Goal: Task Accomplishment & Management: Use online tool/utility

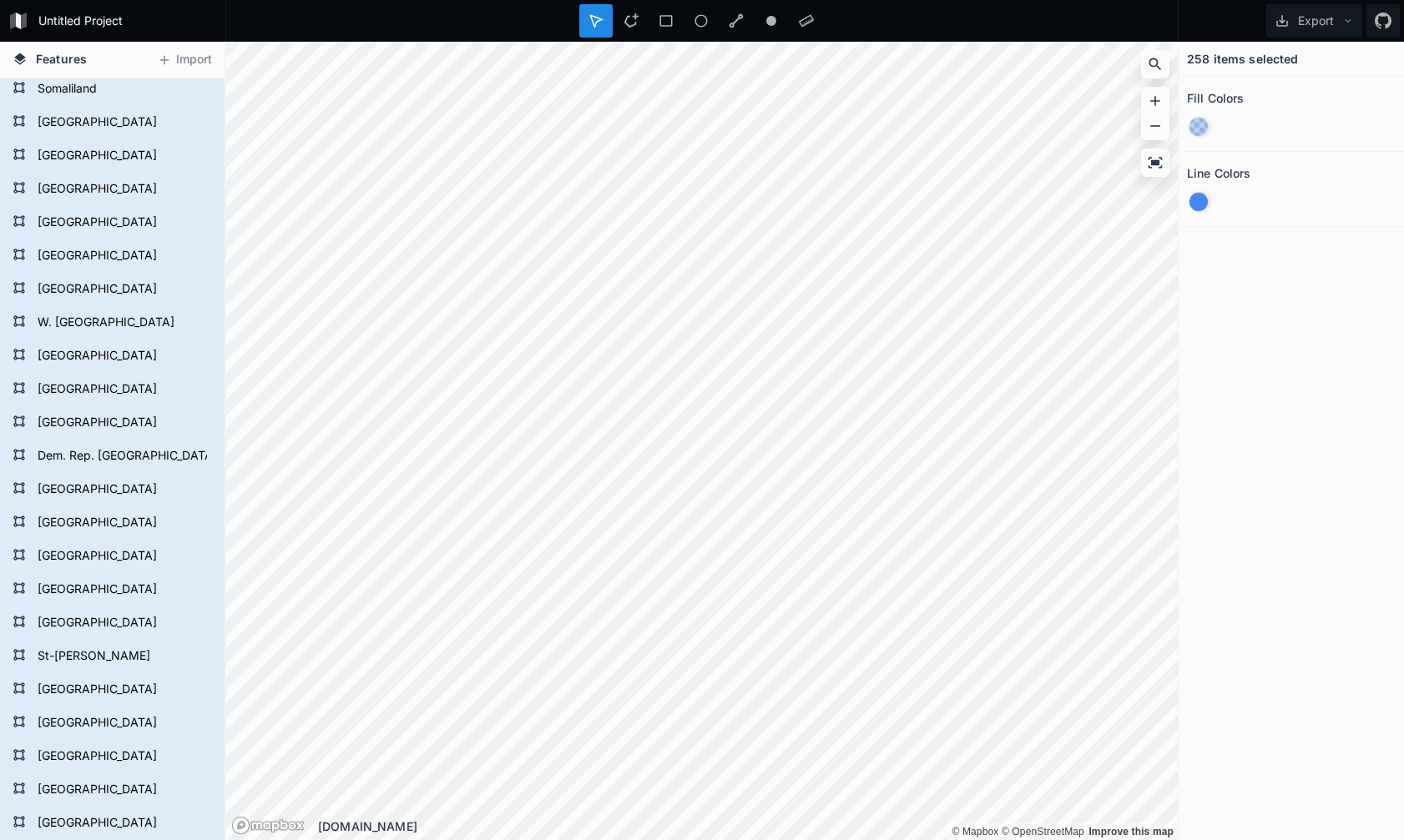
scroll to position [759, 0]
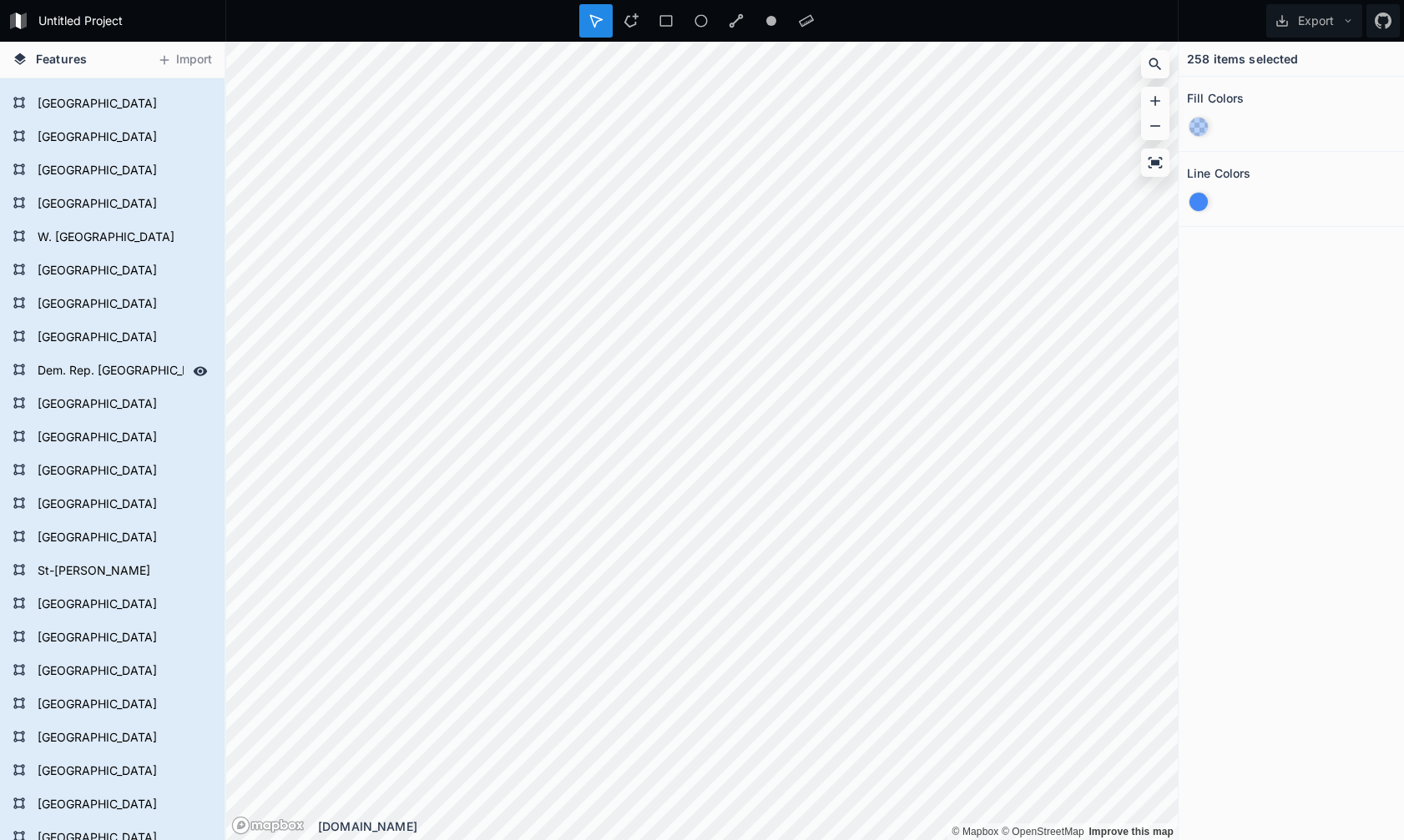
click at [50, 369] on form "Dem. Rep. [GEOGRAPHIC_DATA]" at bounding box center [110, 371] width 156 height 25
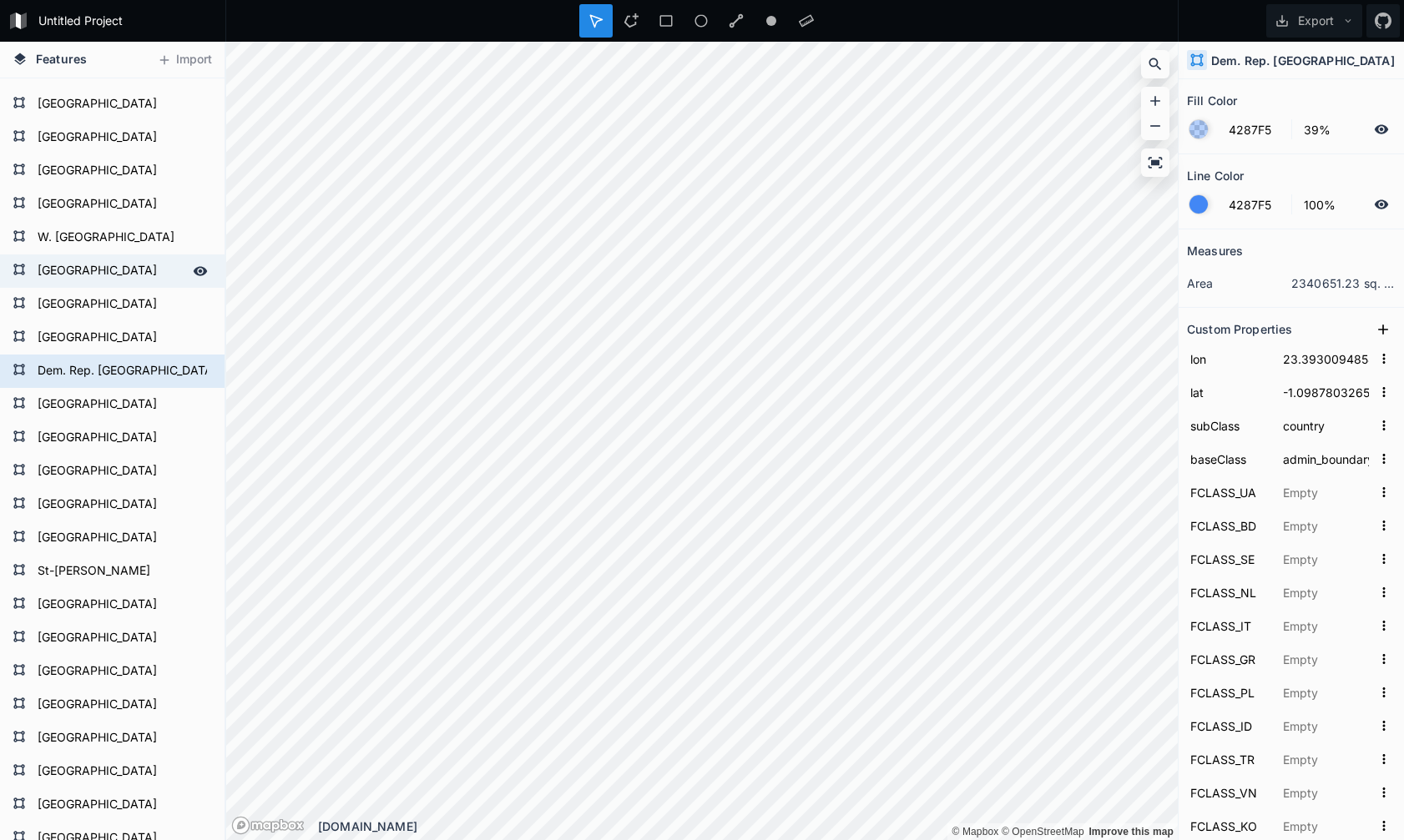
click at [88, 269] on form "[GEOGRAPHIC_DATA]" at bounding box center [110, 271] width 156 height 25
type input "-84.19194116655453"
type input "9.974782756581963"
type input "哥斯大黎加"
type input "哥斯达黎加"
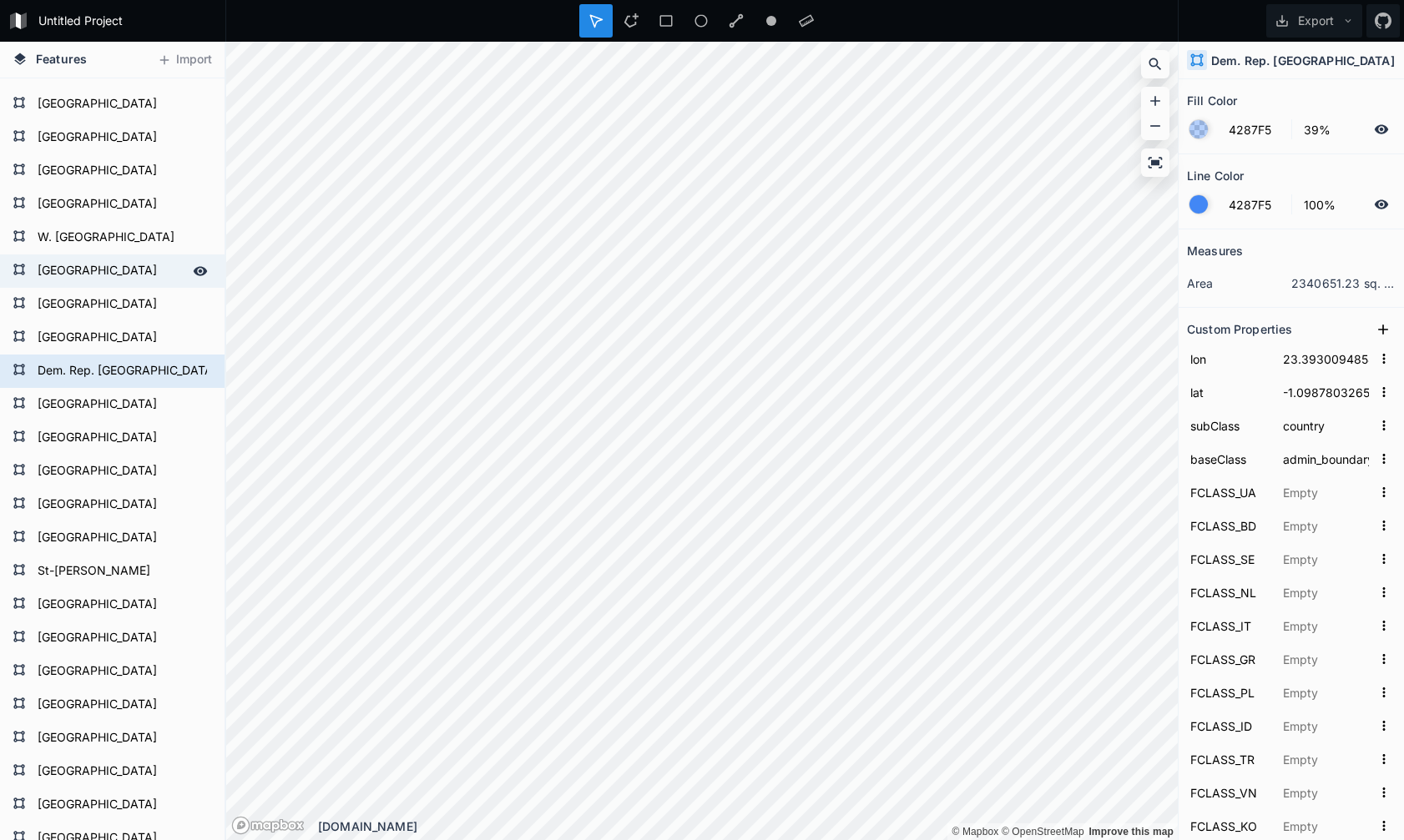
type input "[GEOGRAPHIC_DATA]"
type input "کوسٹاریکا"
type input "Коста-Рика"
type input "[PERSON_NAME]"
type input "[GEOGRAPHIC_DATA]"
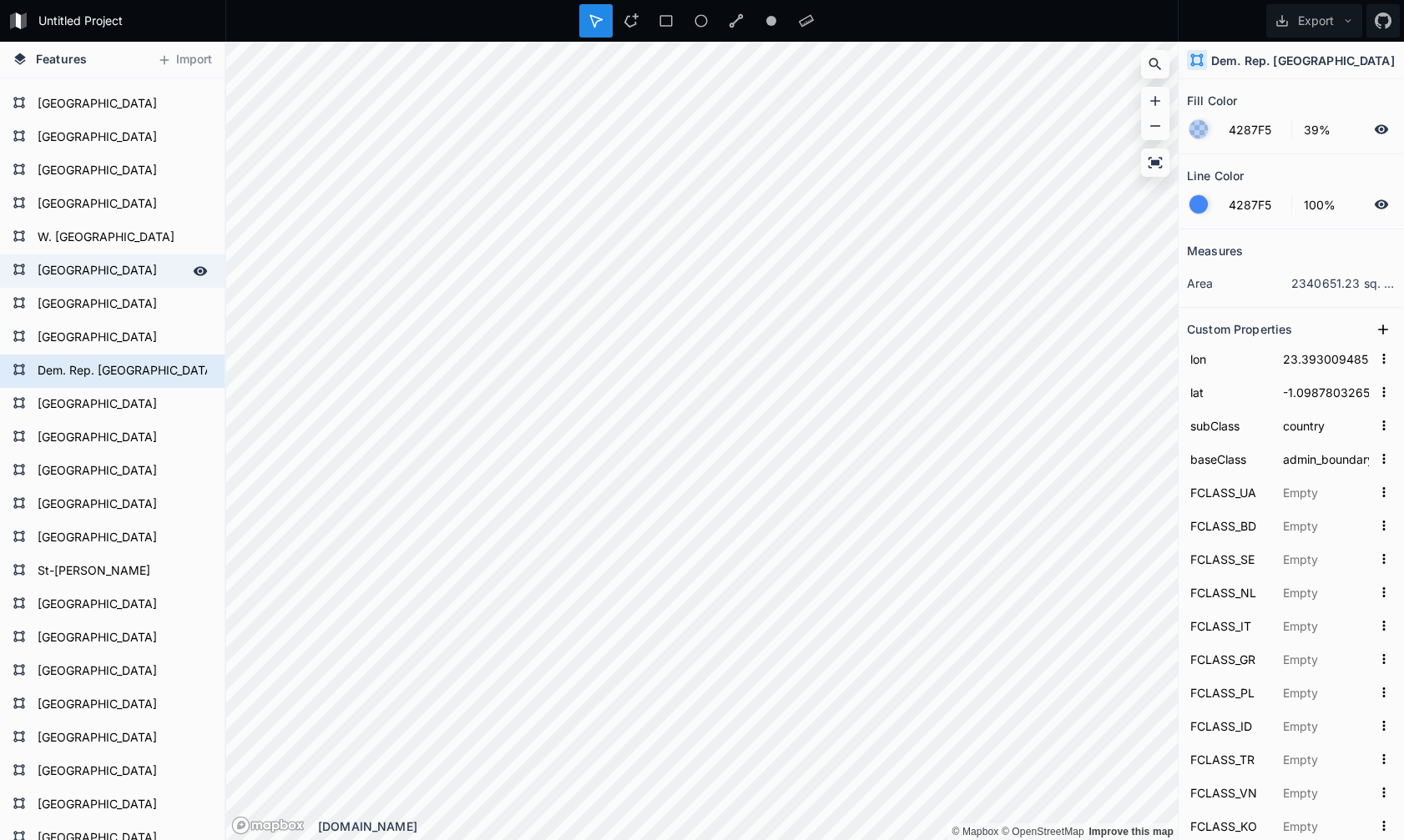
type input "Коста-Рика"
type input "[GEOGRAPHIC_DATA]"
type input "Kostaryka"
type input "[GEOGRAPHIC_DATA]"
type input "코스타리카"
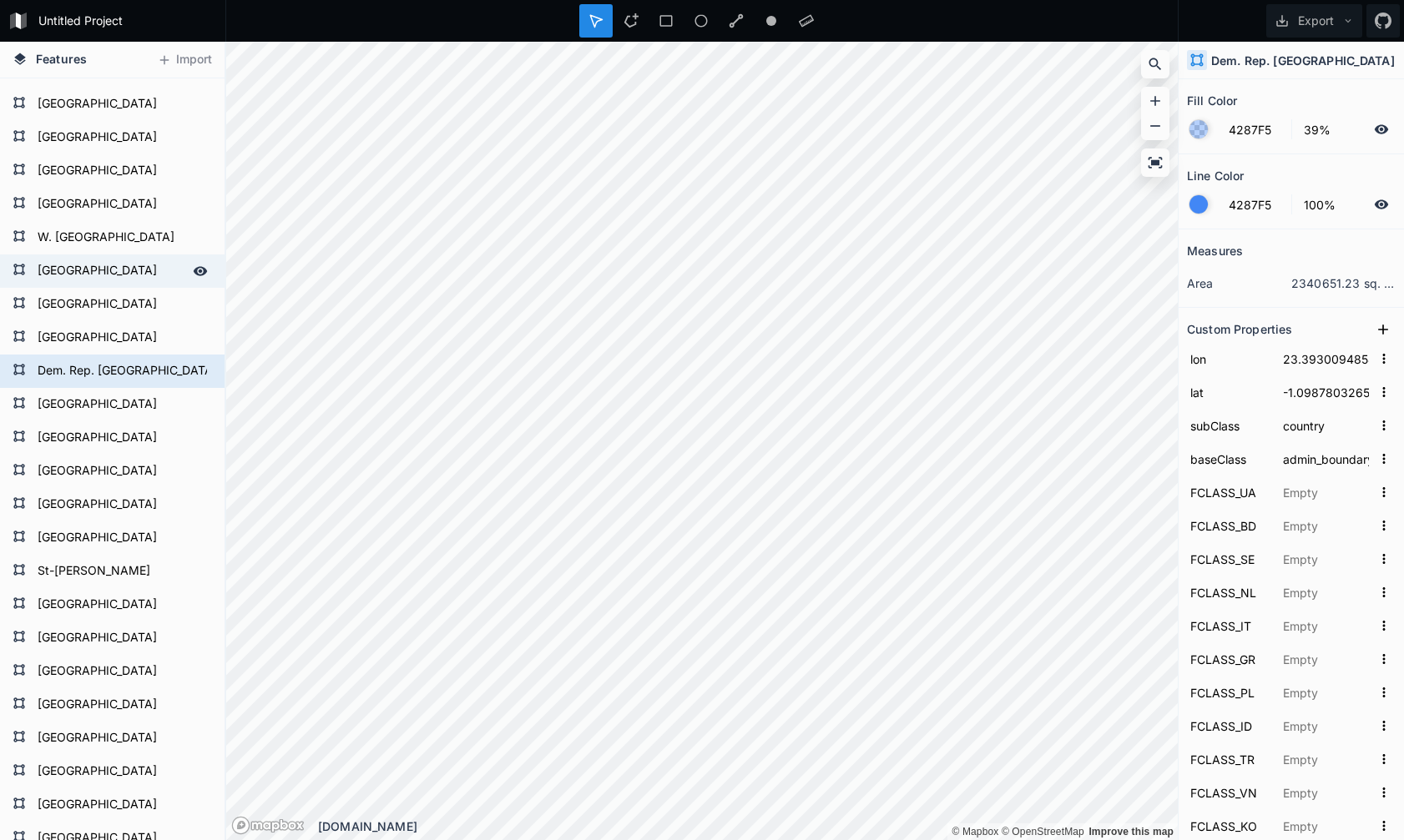
type input "コスタリカ"
type input "[GEOGRAPHIC_DATA]"
type input "[PERSON_NAME]"
type input "[GEOGRAPHIC_DATA]"
type input "[PERSON_NAME]"
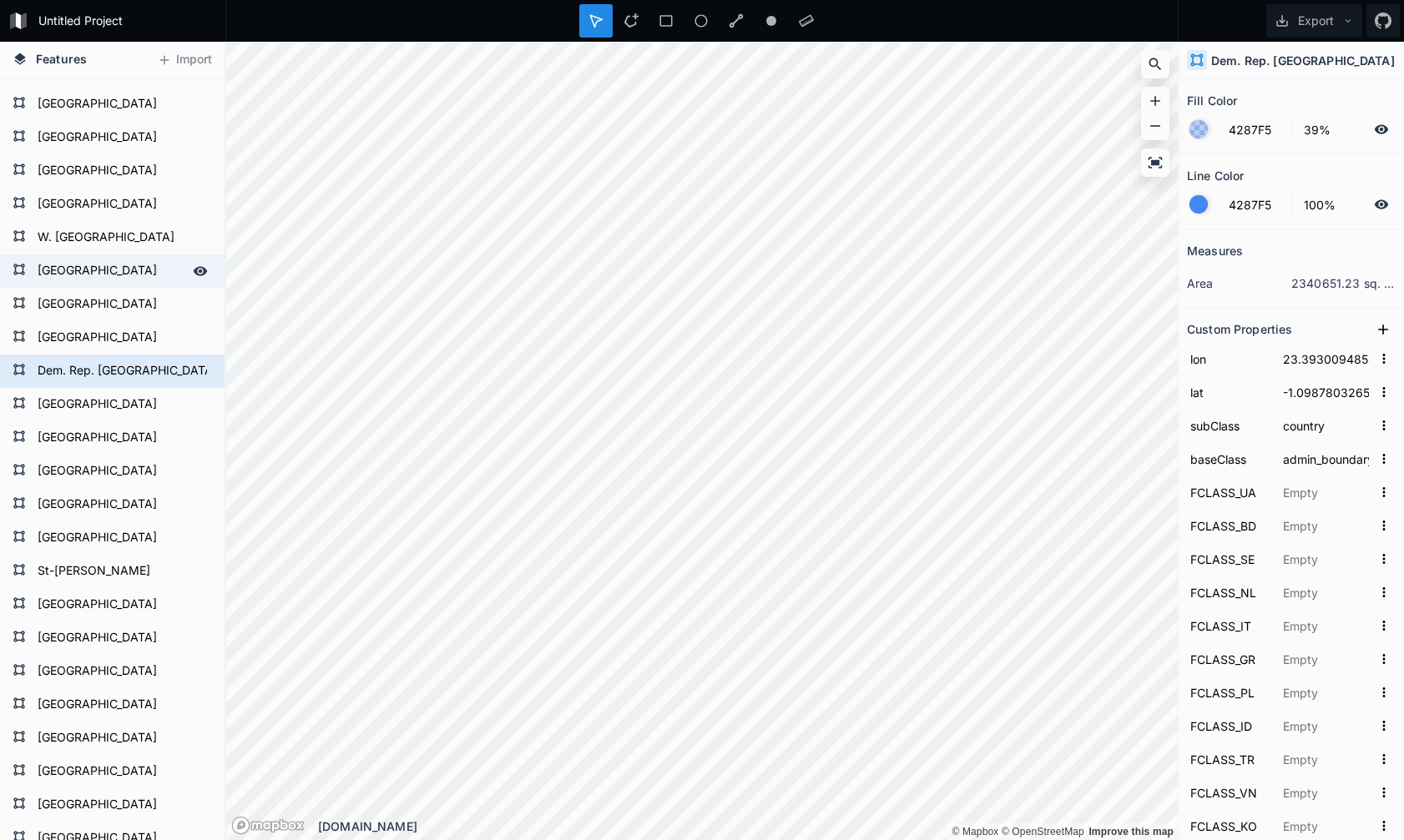
type input "קוסטה ריקה"
type input "[PERSON_NAME]"
type input "[GEOGRAPHIC_DATA]"
type input "کاستاریکا"
type input "[GEOGRAPHIC_DATA]"
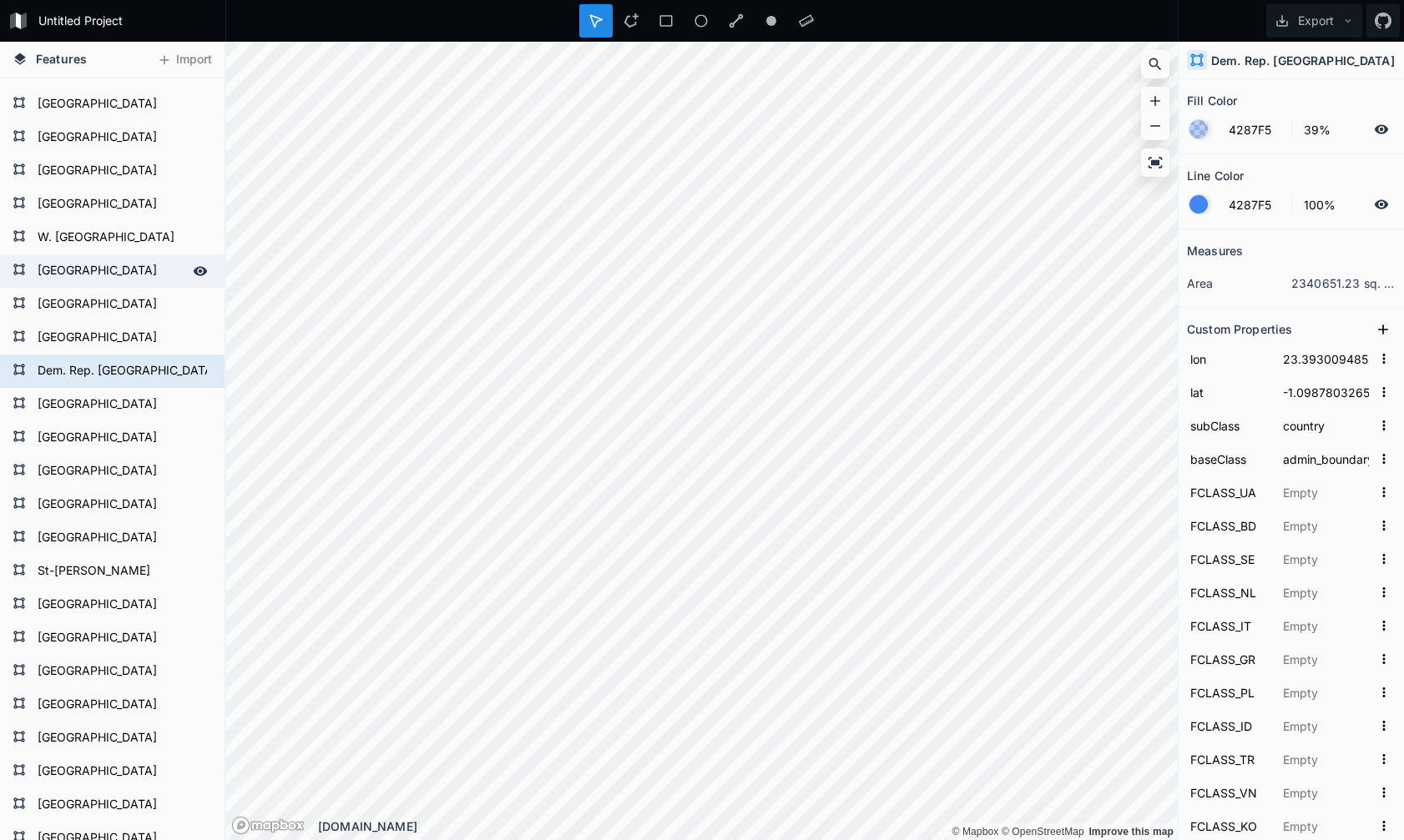
type input "[GEOGRAPHIC_DATA]"
type input "কোস্টা রিকা"
type input "كوستاريكا"
type input "Q800"
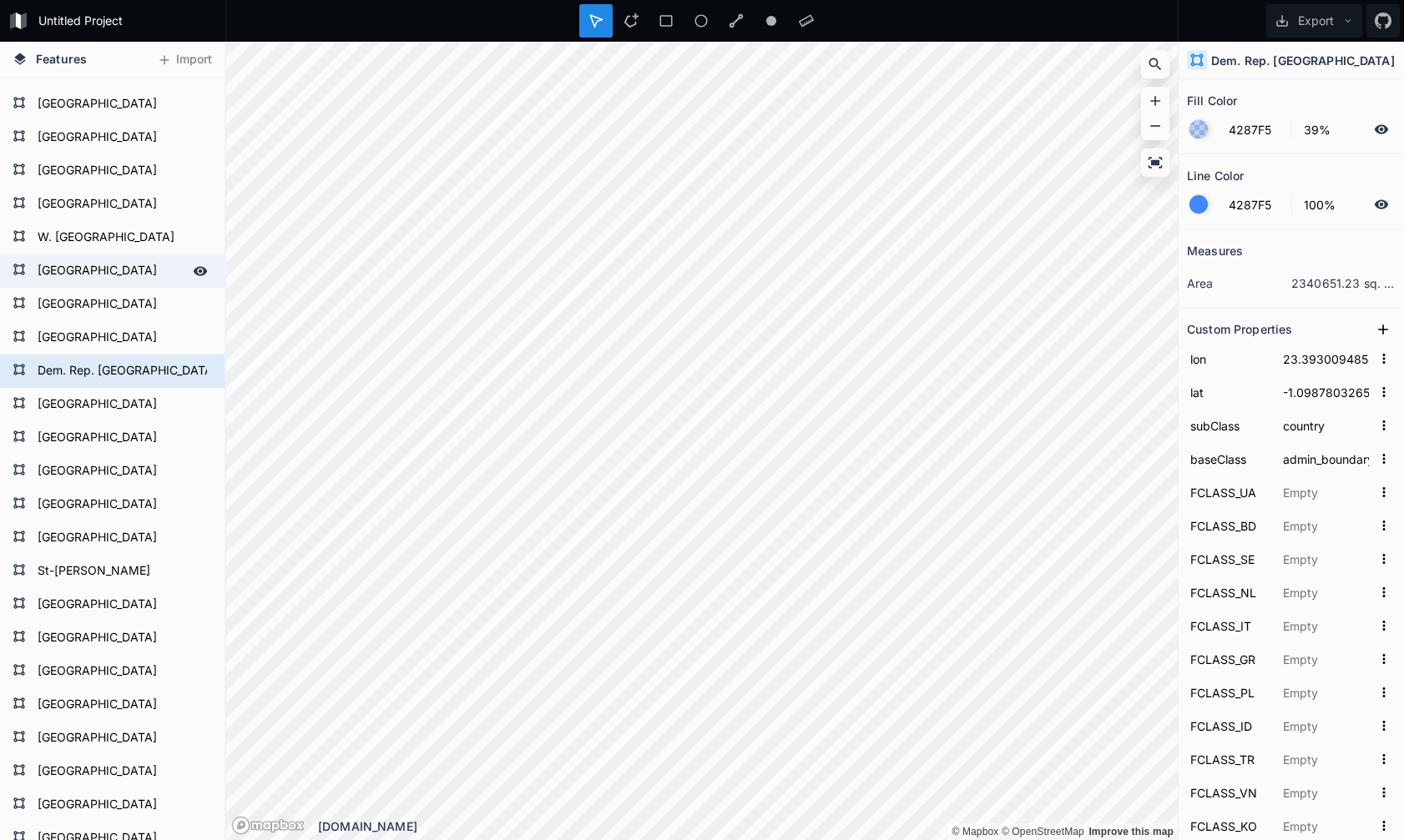
type input "1159320525"
type input "10.0651"
type input "-84.077922"
type input "8"
type input "2.5"
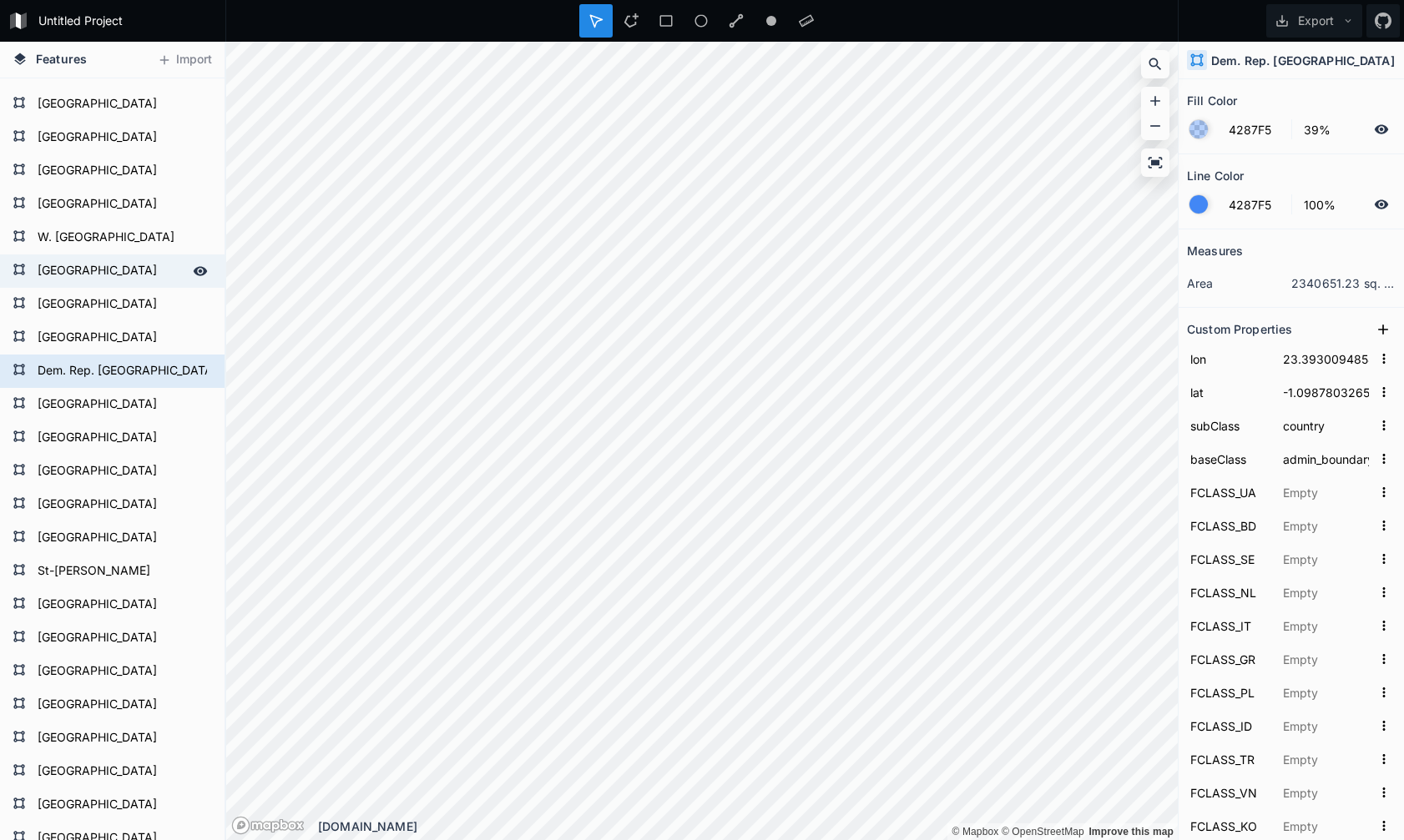
type input "4"
type input "10"
type input "Latin America & [GEOGRAPHIC_DATA]"
type input "[GEOGRAPHIC_DATA]"
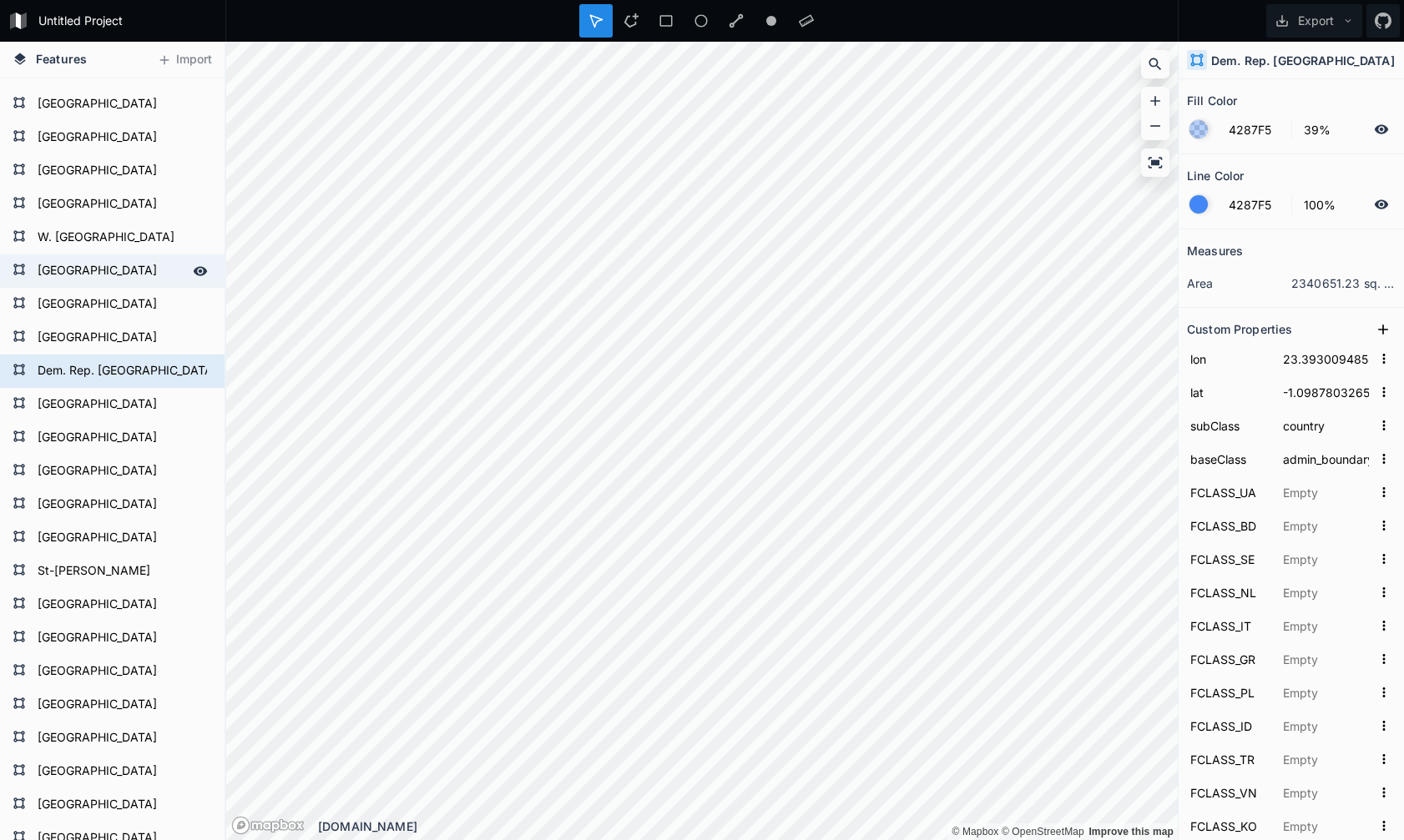
type input "Americas"
type input "[GEOGRAPHIC_DATA]"
type input "CRI"
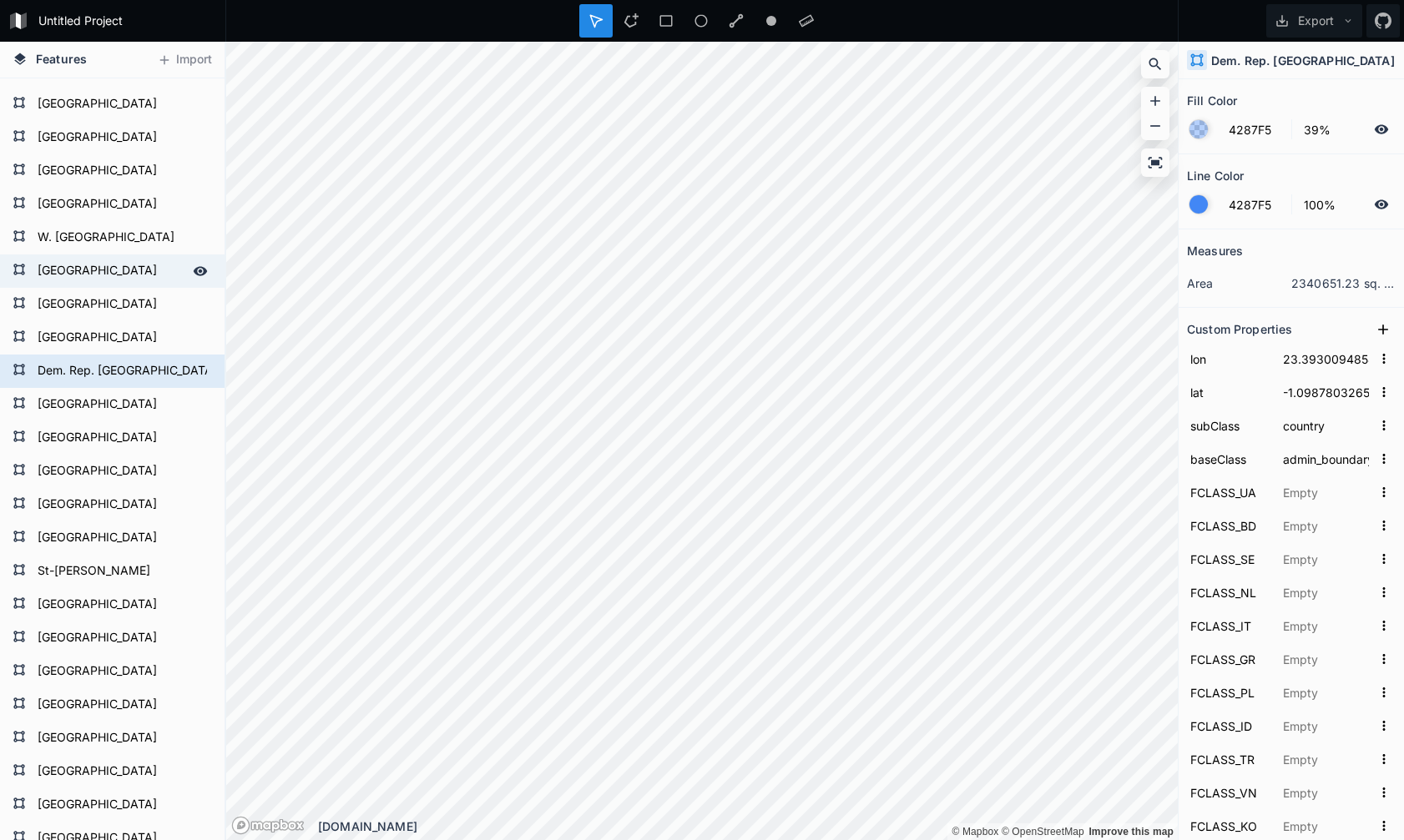
type input "CRI"
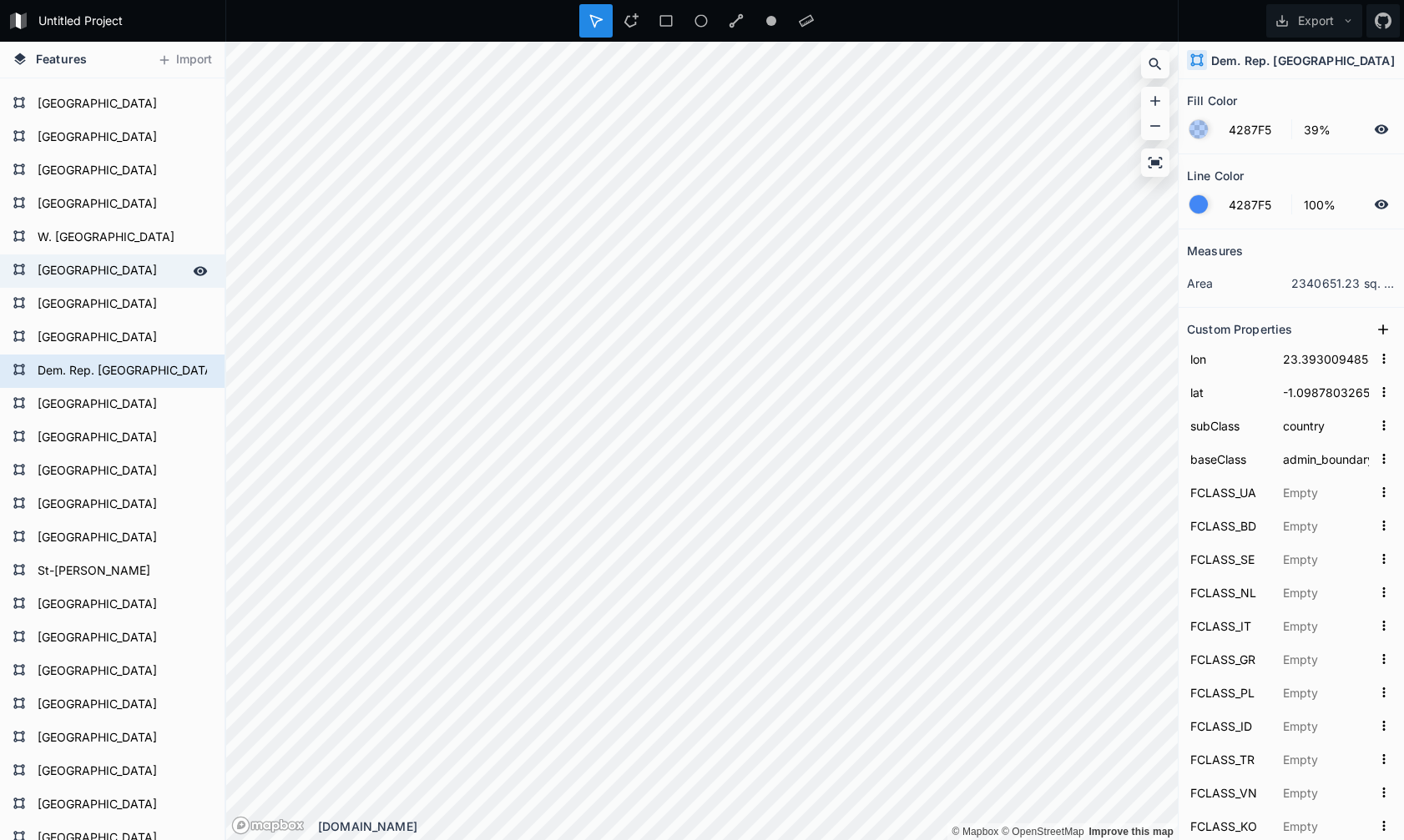
type input "CRI"
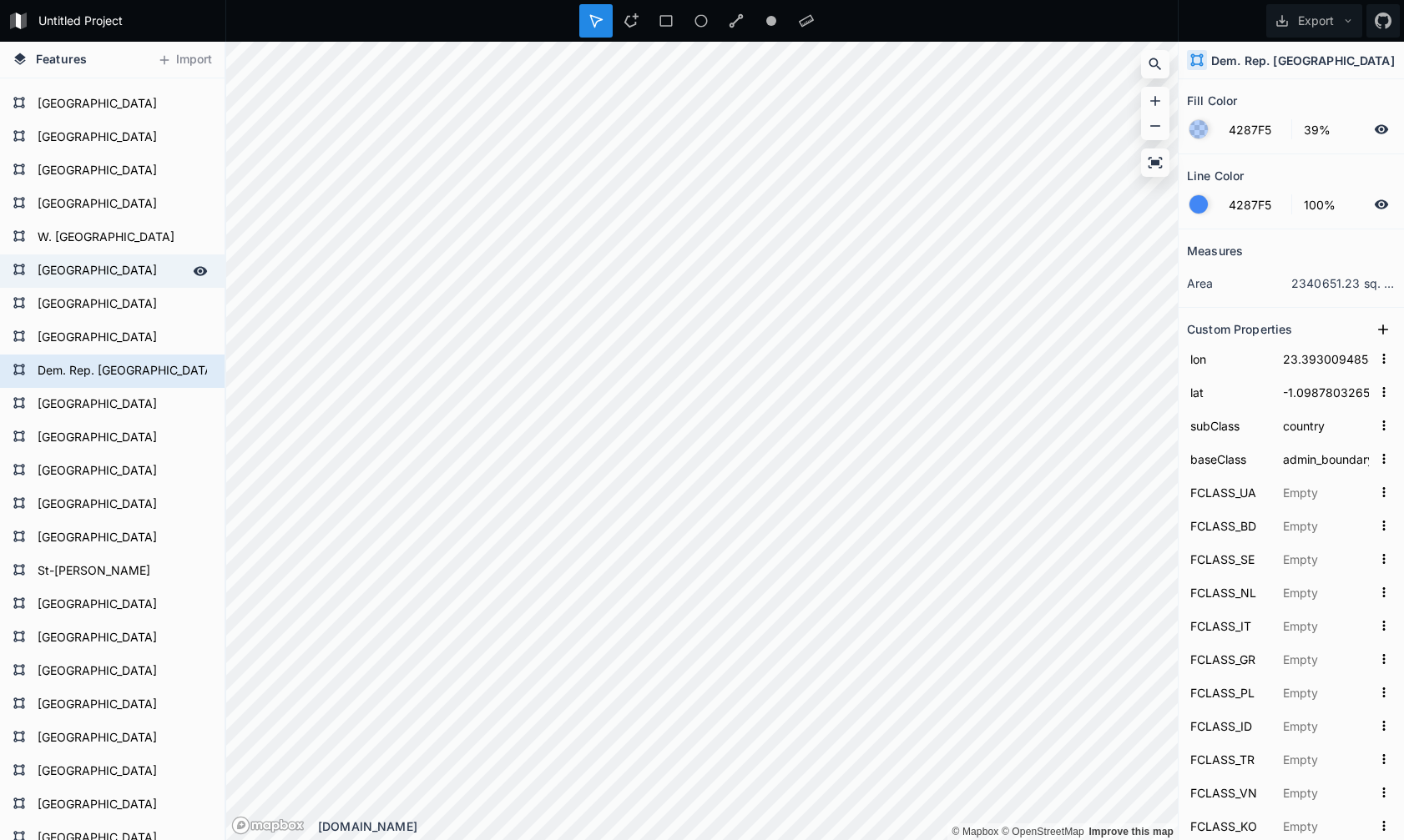
type input "CRI"
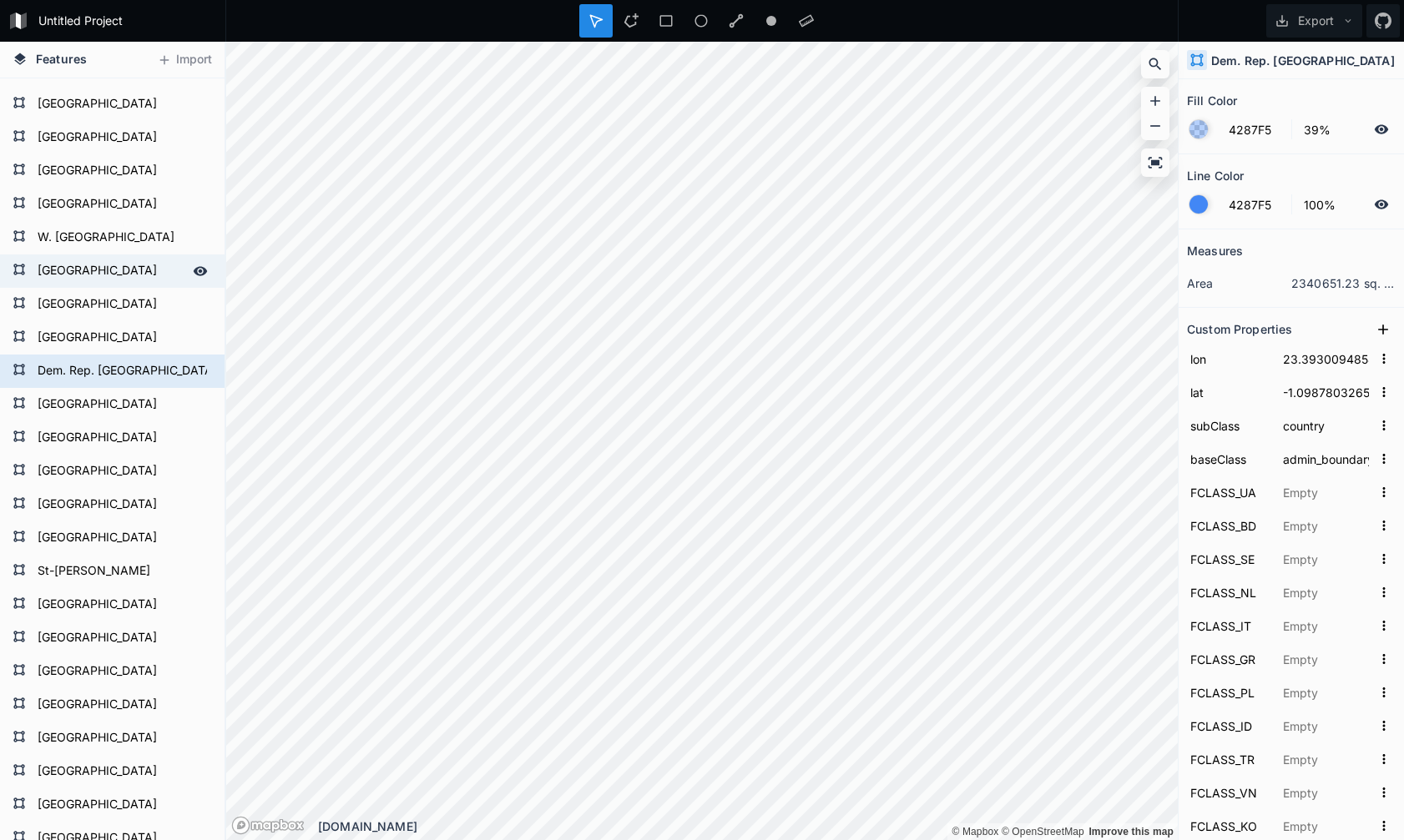
type input "CRI"
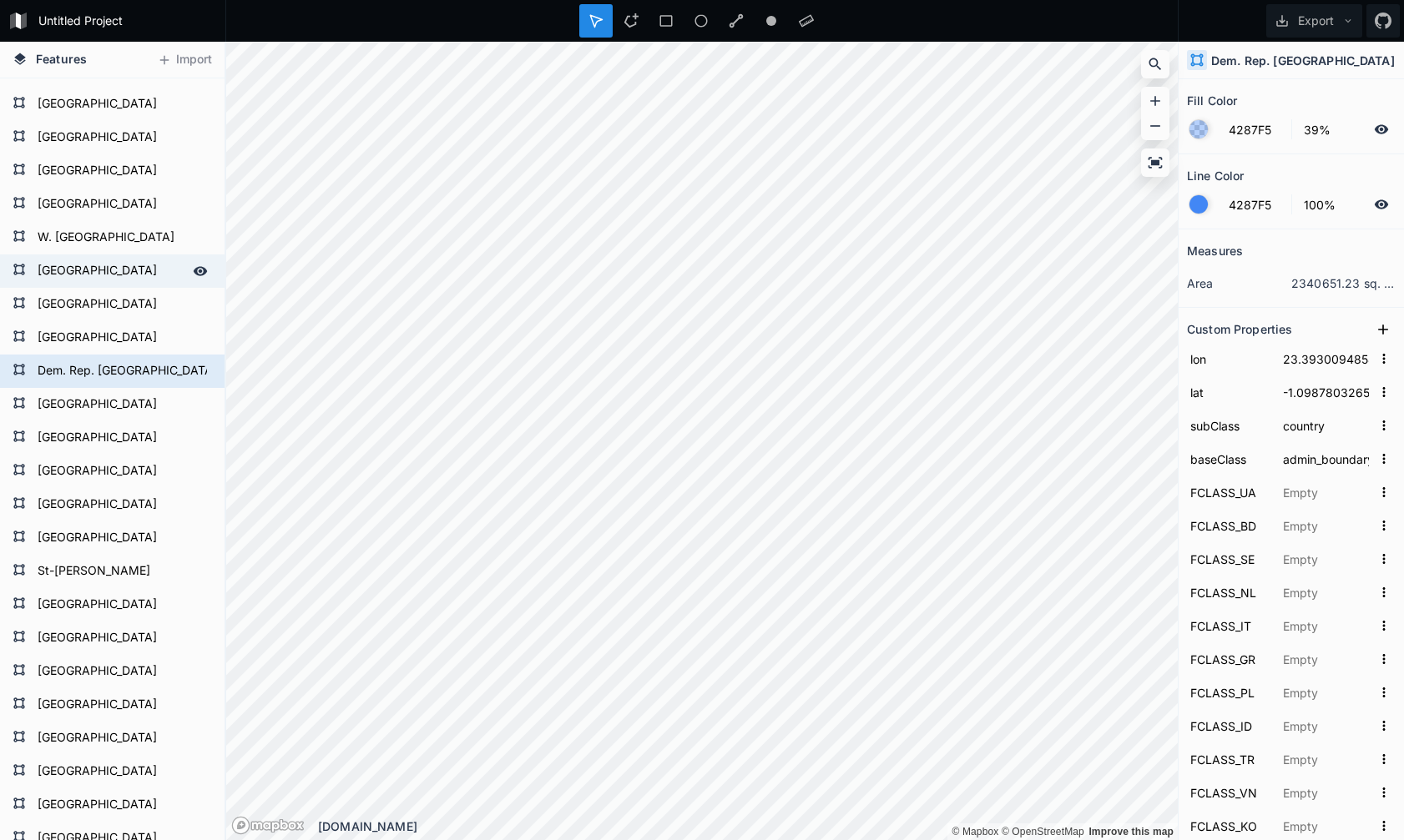
type input "CRI"
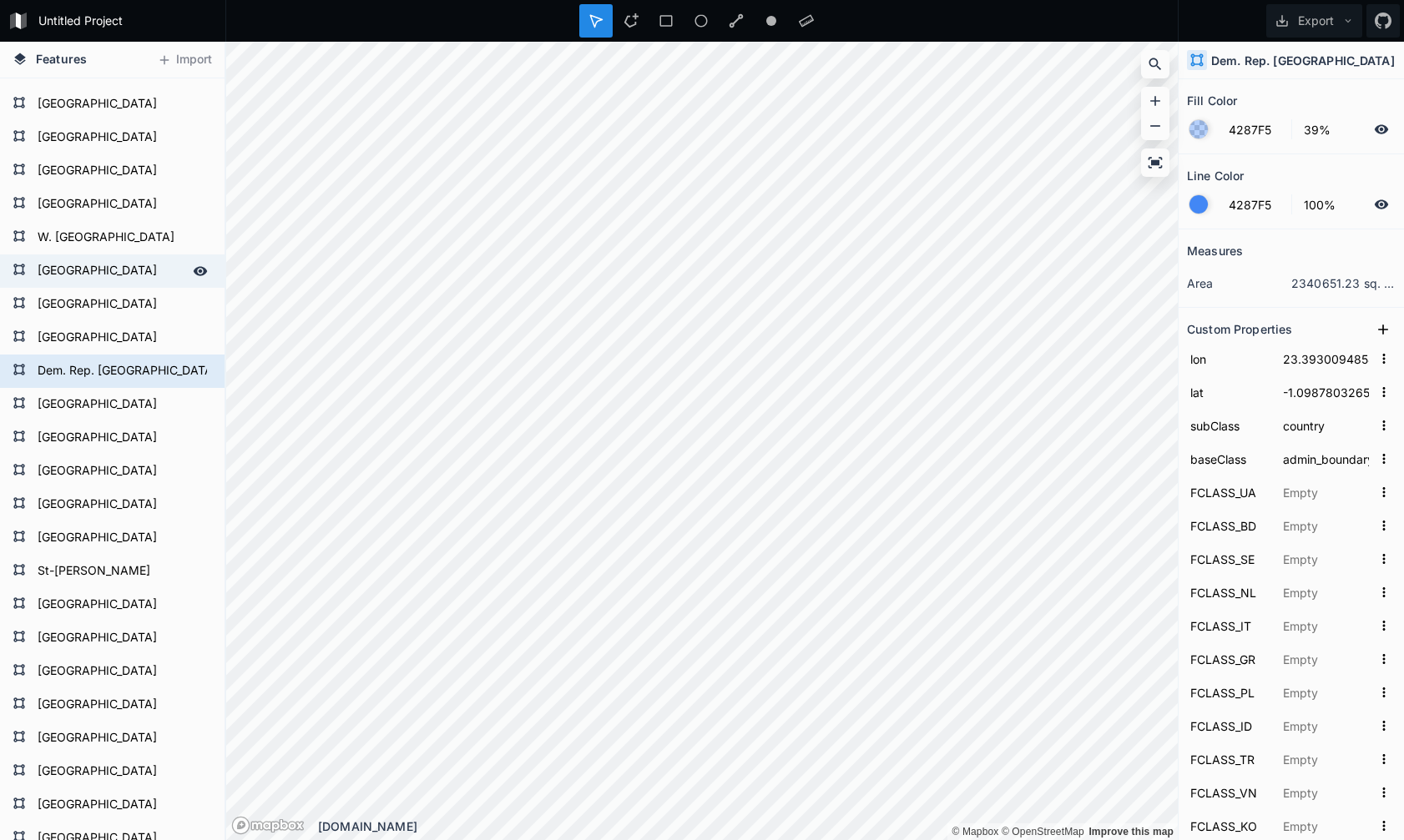
type input "CRI"
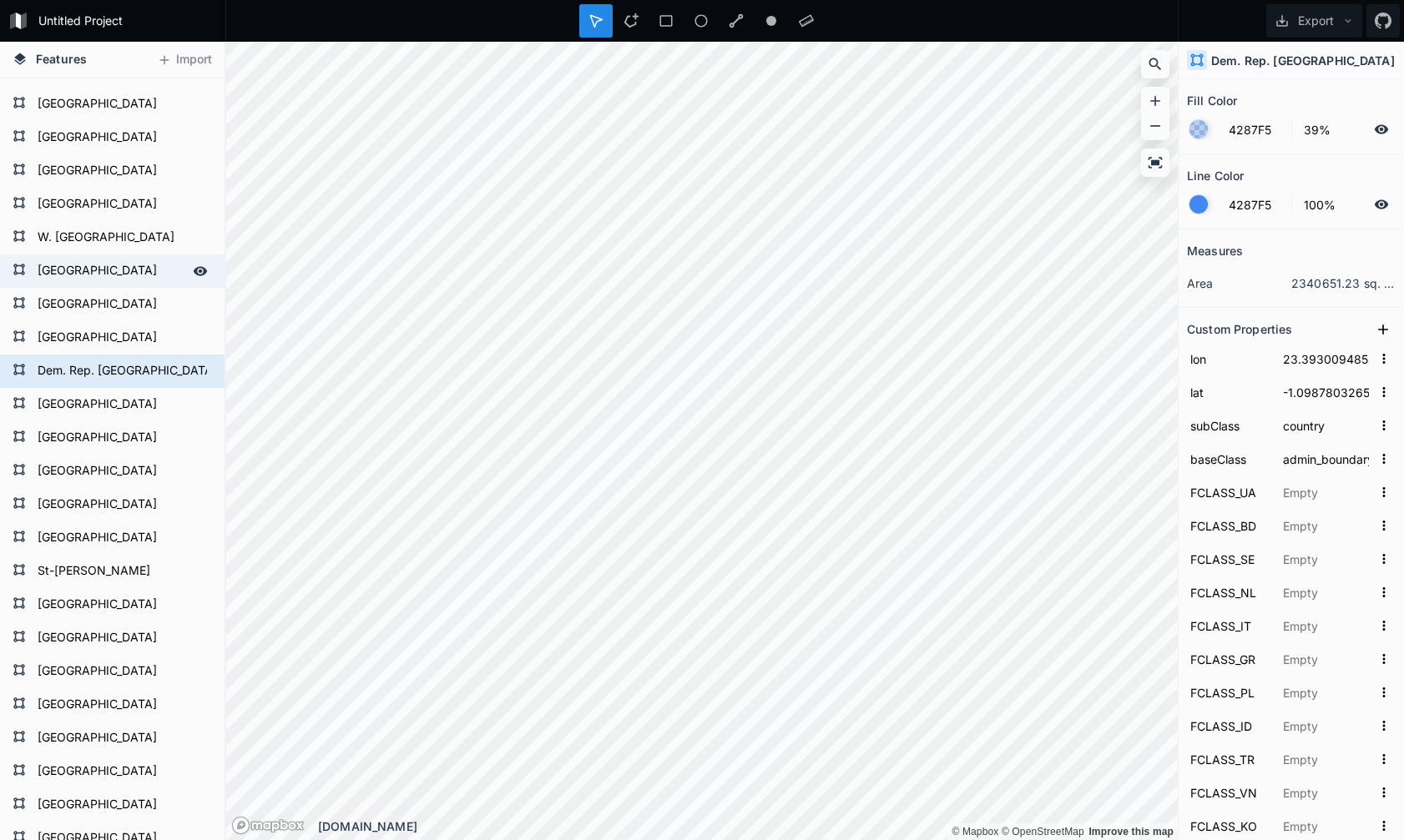
type input "23424791"
type input "CRI"
type input "CR"
type input "188"
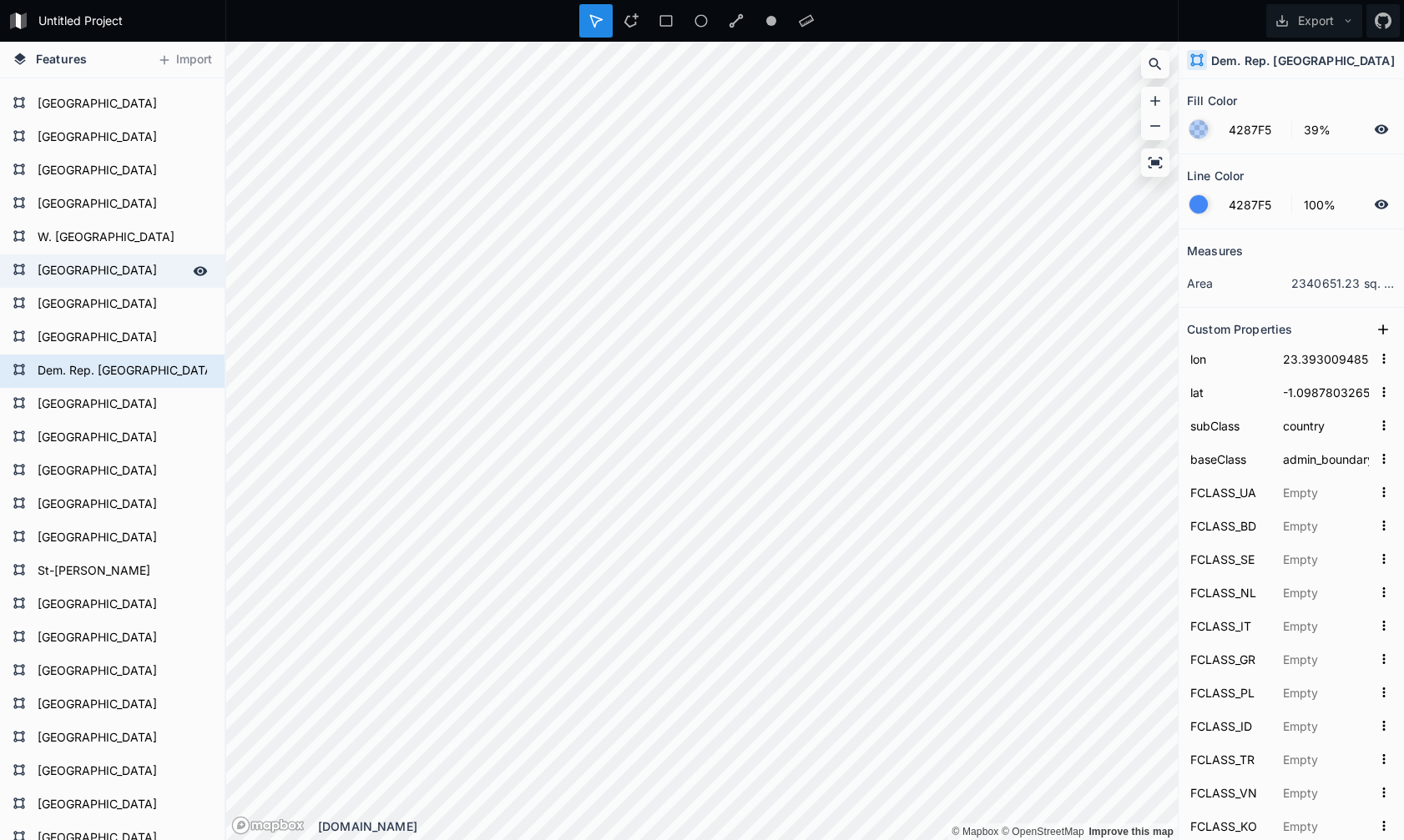
type input "188"
type input "CRI"
type input "CR"
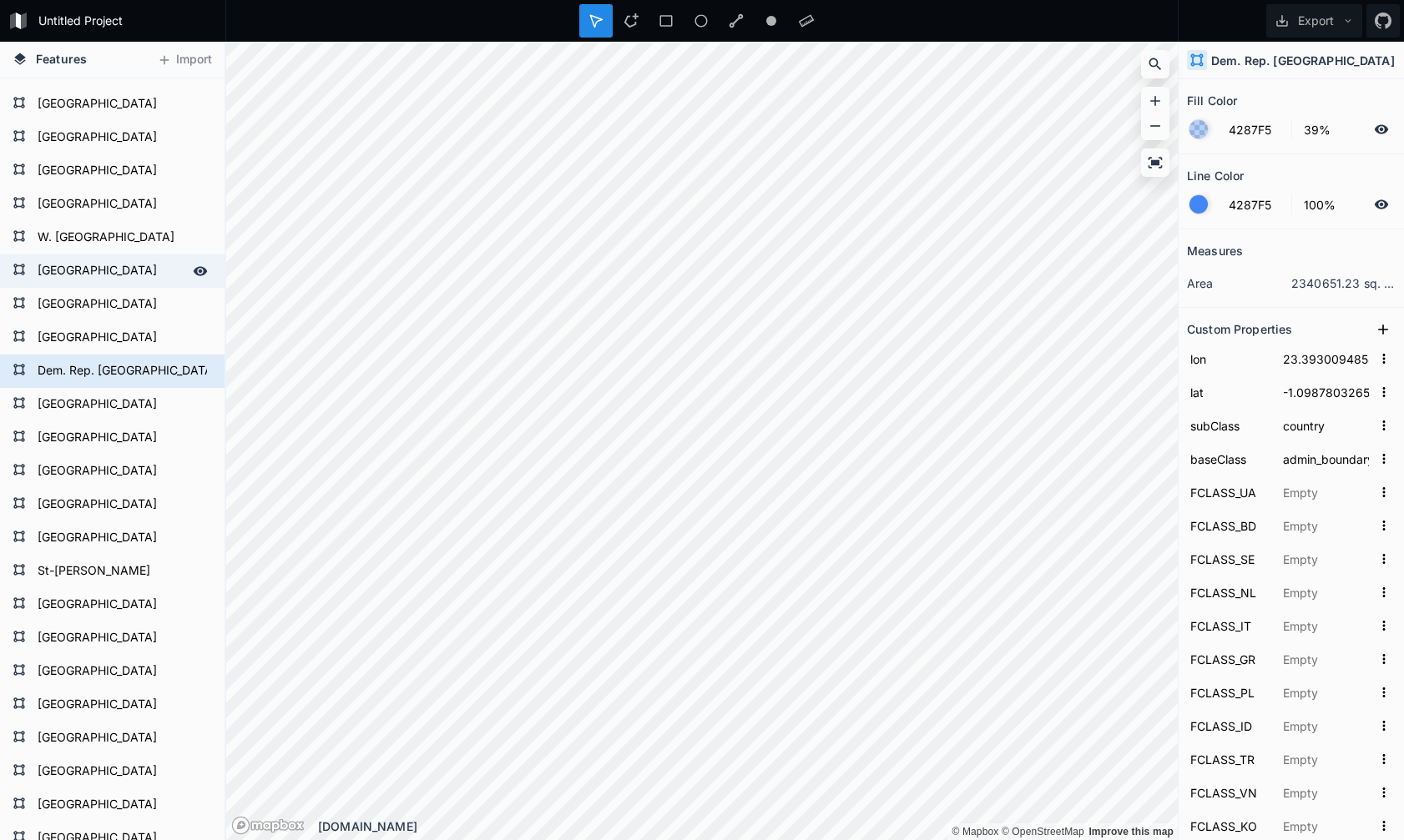
type input "CR"
type input "CS"
type input "3. Upper middle income"
type input "5. Emerging region: G20"
type input "61801"
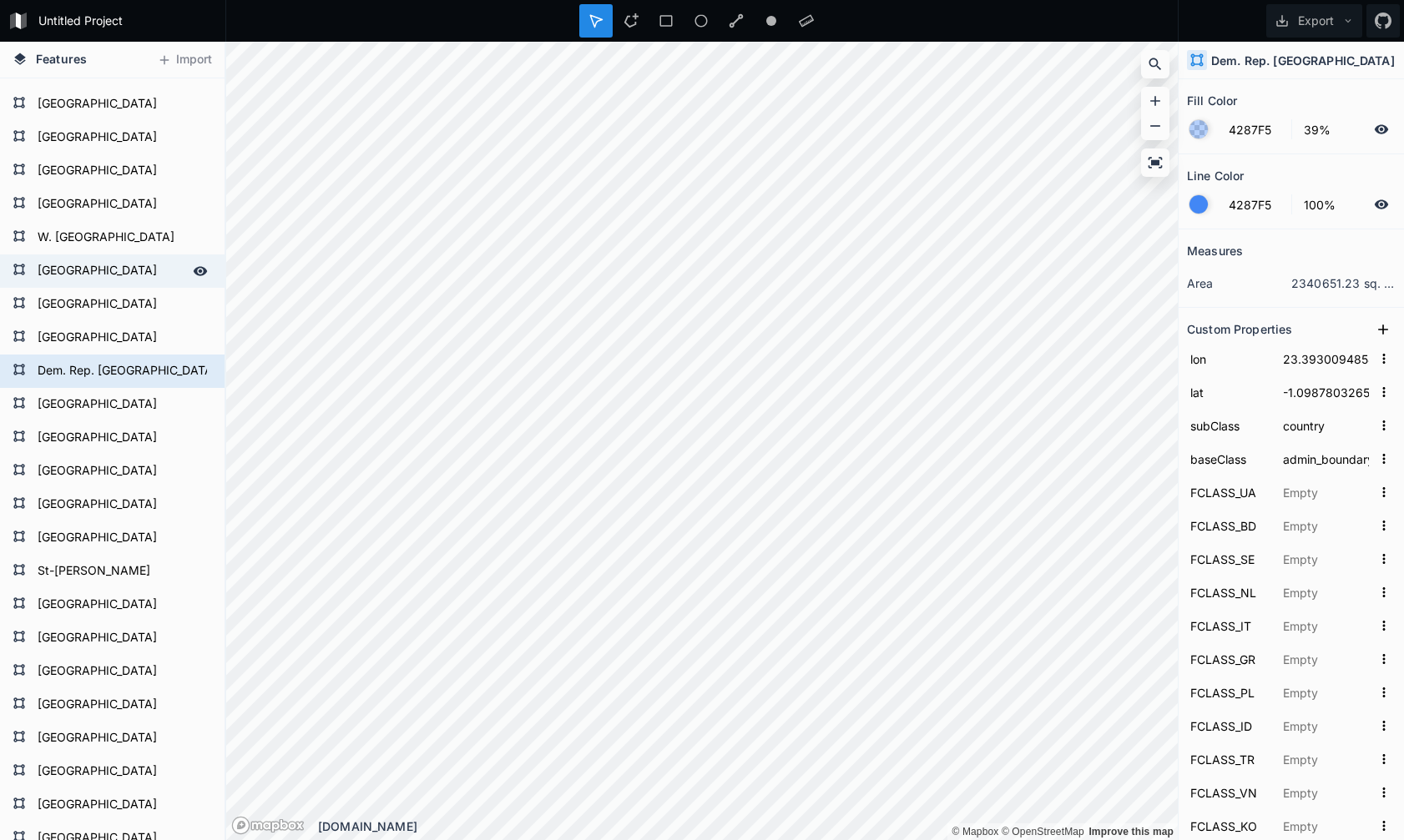
type input "13"
type input "5047561"
type input "2"
type input "3"
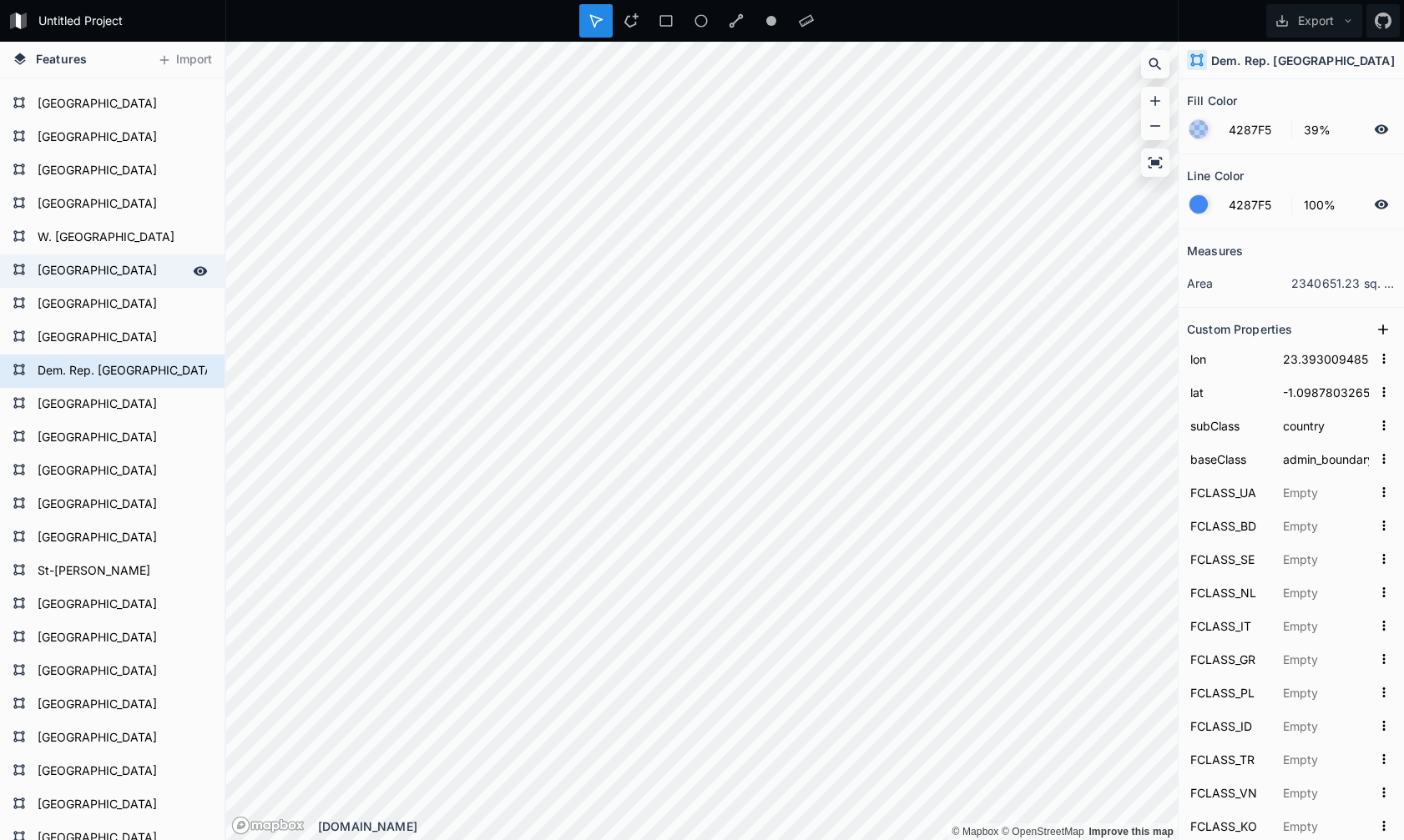
type input "[GEOGRAPHIC_DATA]"
type input "Republic of [GEOGRAPHIC_DATA]"
type input "CR"
type input "C.R."
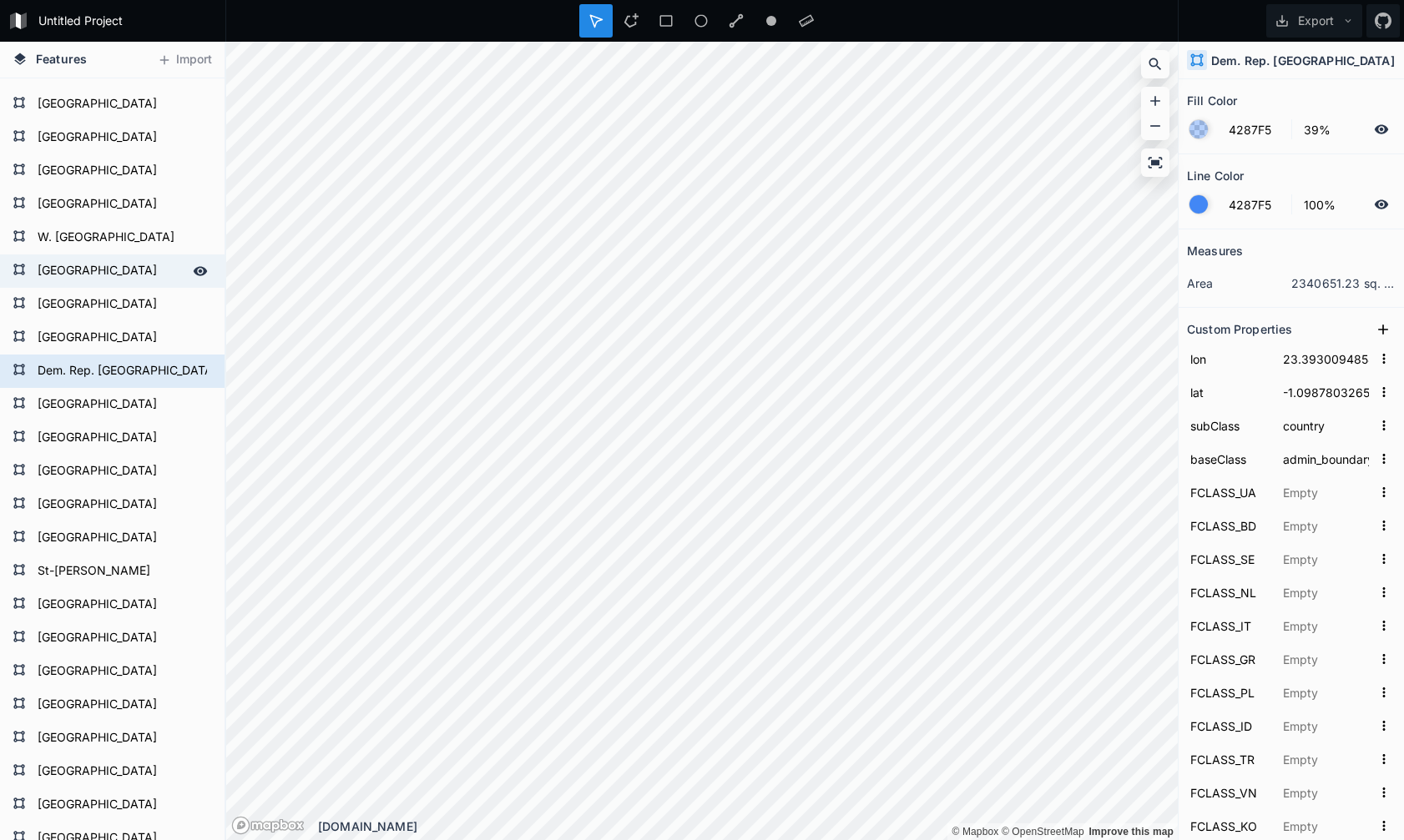
type input "[GEOGRAPHIC_DATA]"
type input "CRI"
type input "[GEOGRAPHIC_DATA]"
type input "CRI"
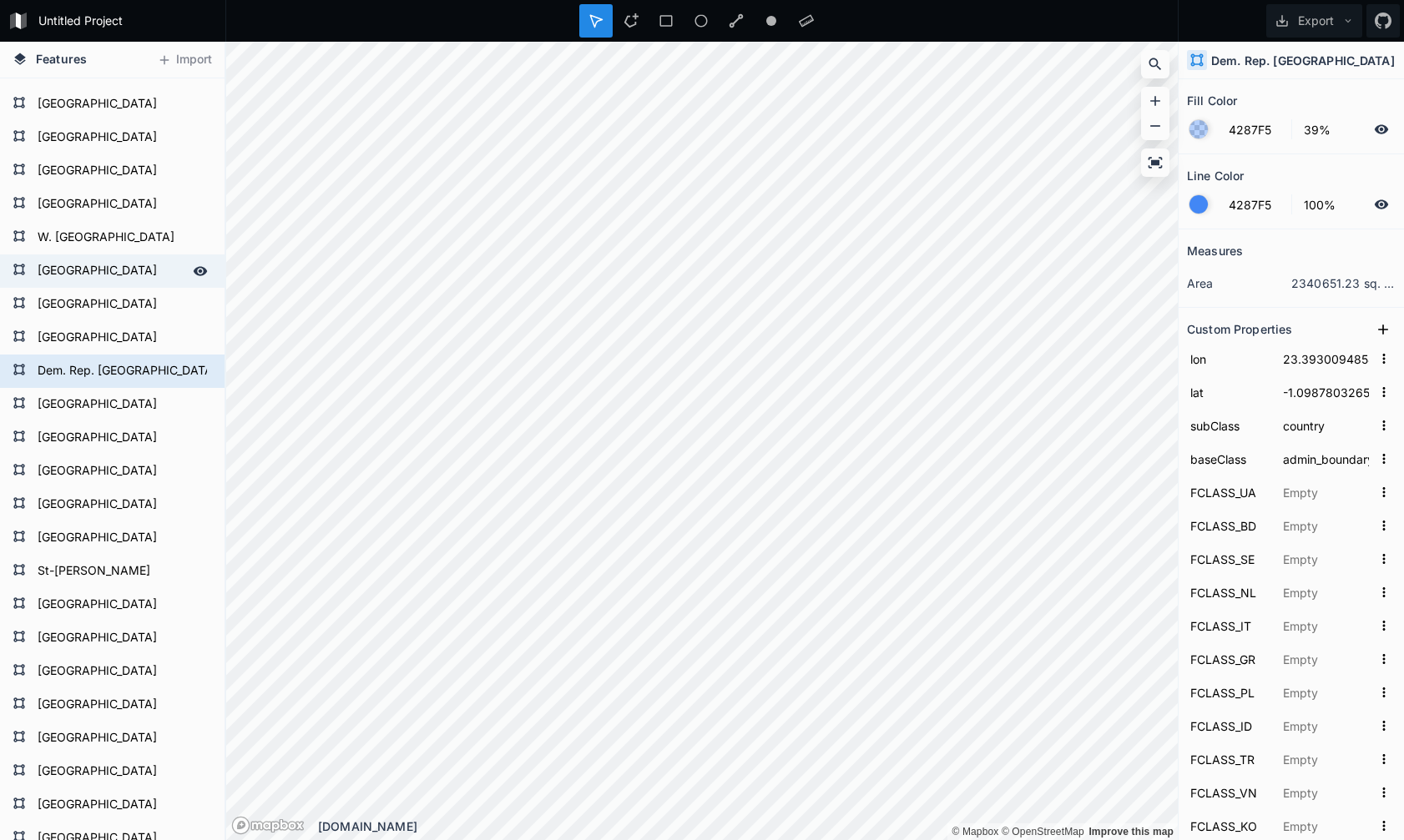
type input "[GEOGRAPHIC_DATA]"
type input "CRI"
type input "[GEOGRAPHIC_DATA]"
type input "CRI"
type input "[GEOGRAPHIC_DATA]"
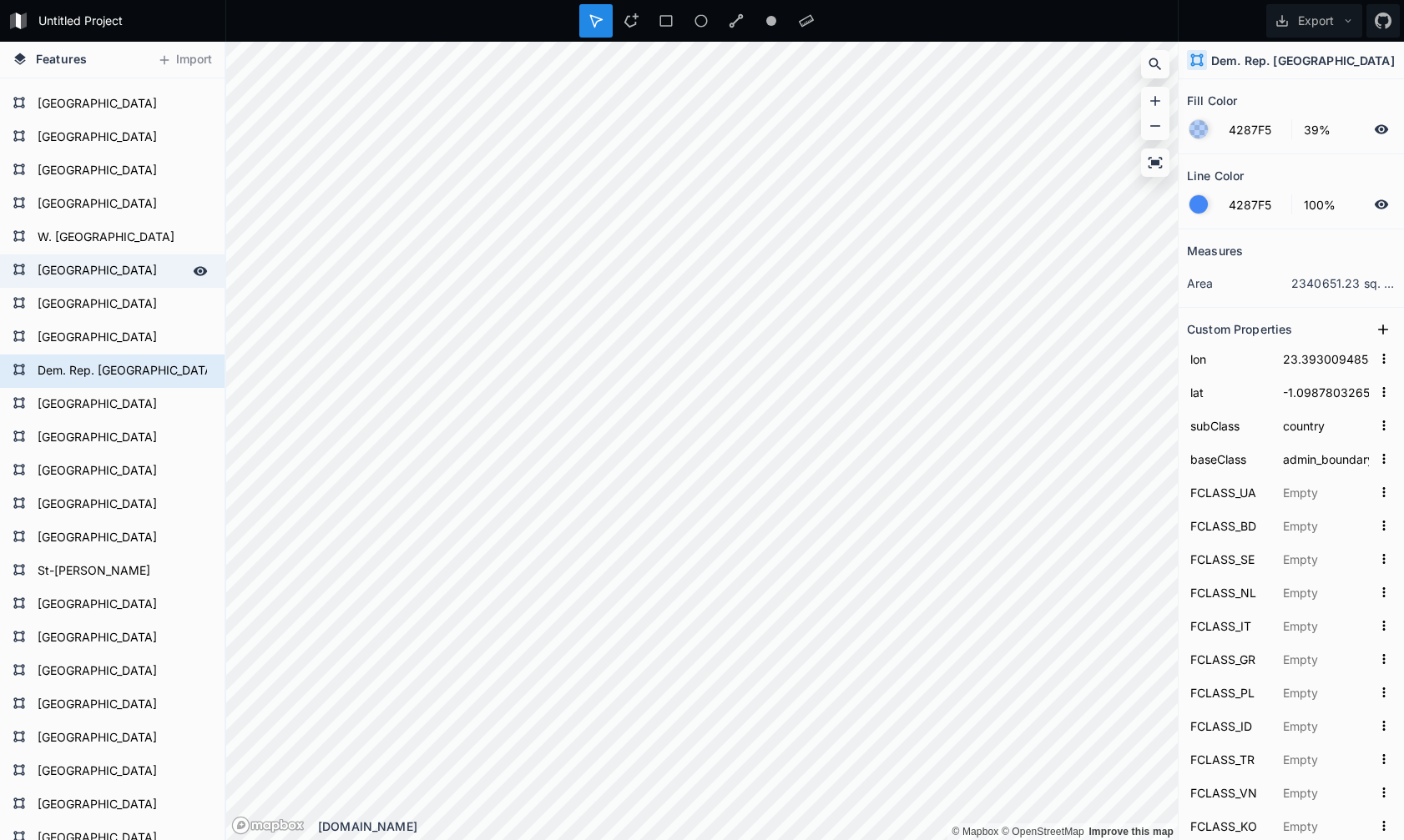
type input "CRI"
type input "[GEOGRAPHIC_DATA]"
type input "5"
click at [114, 366] on form "Dem. Rep. [GEOGRAPHIC_DATA]" at bounding box center [110, 371] width 156 height 25
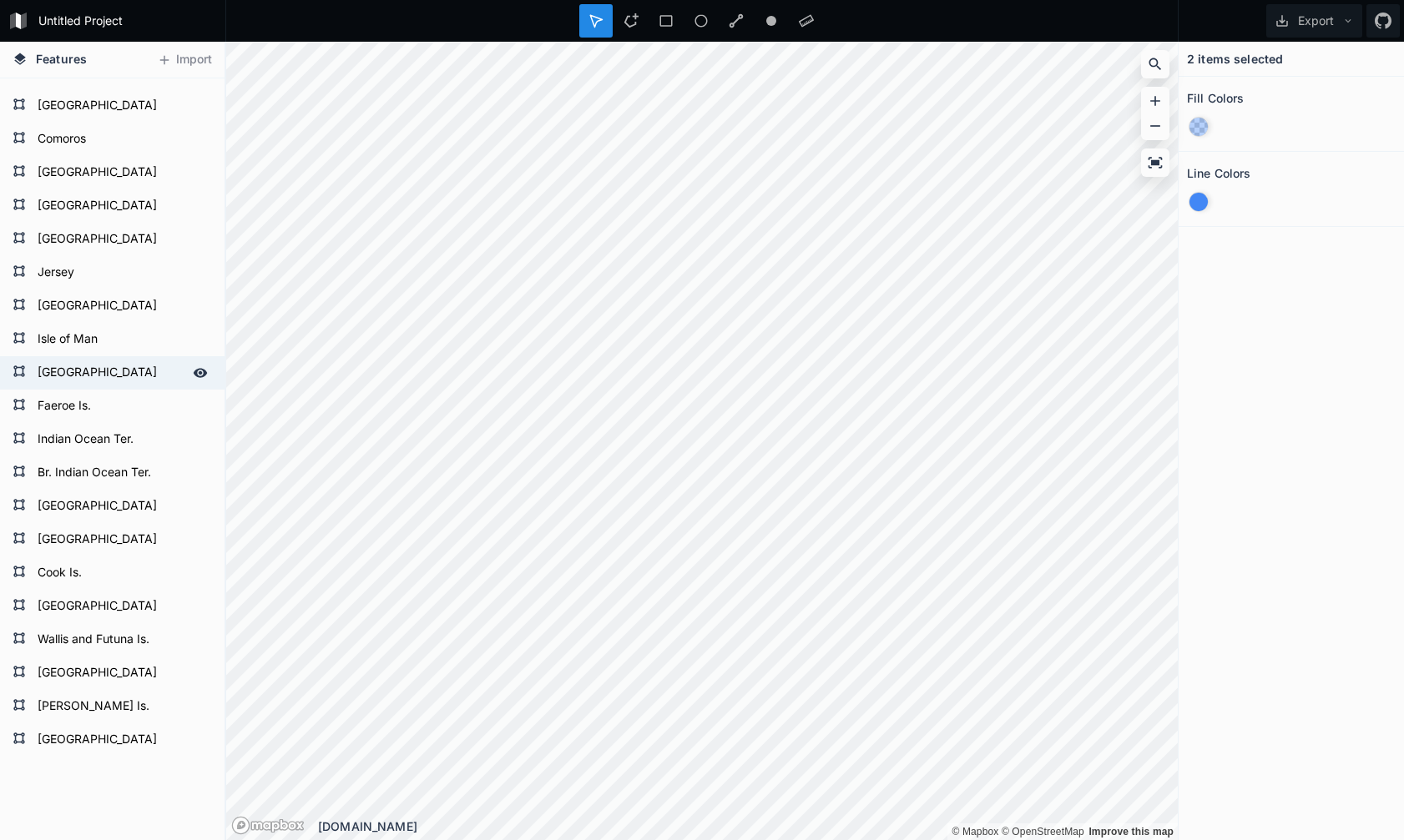
scroll to position [8099, 0]
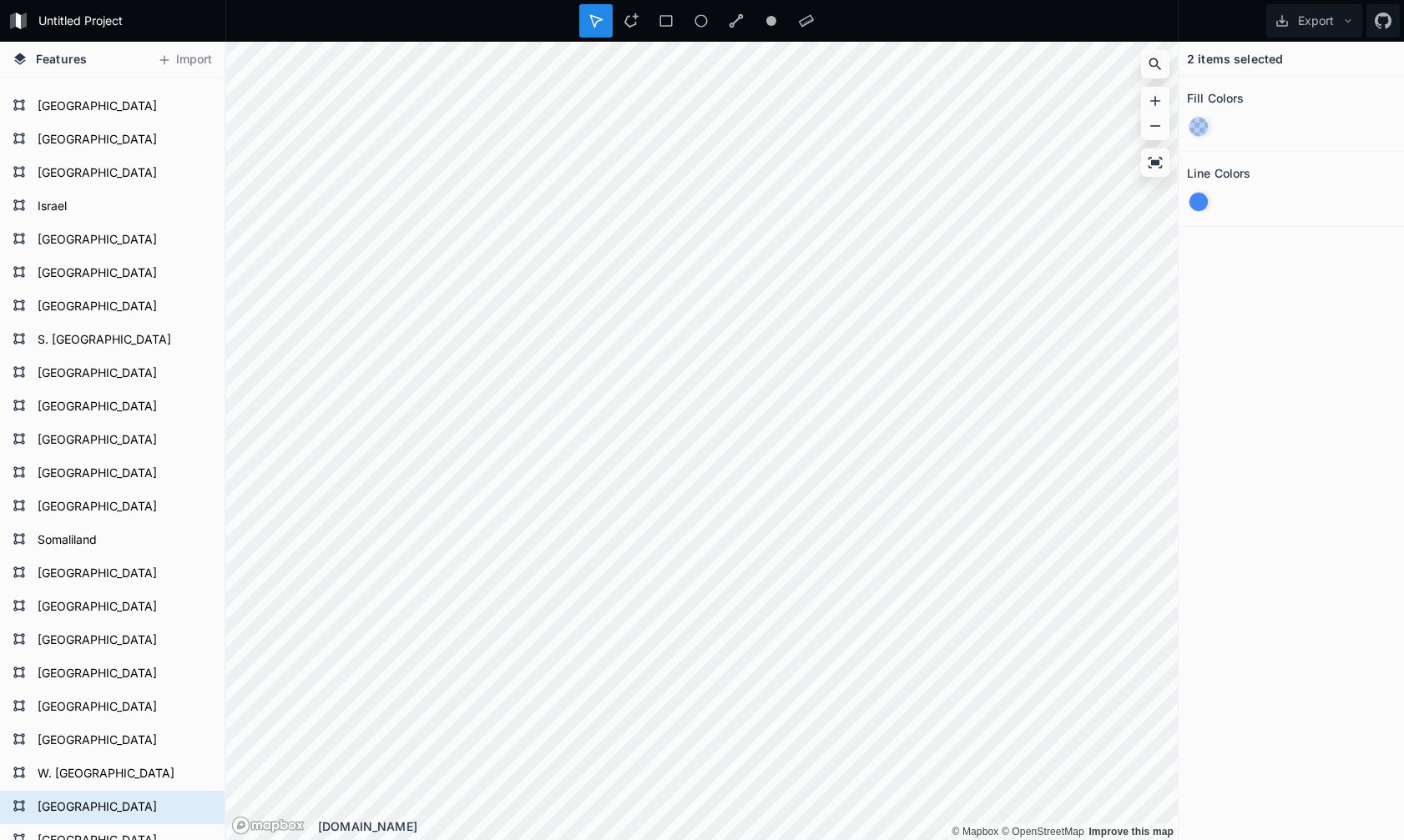
scroll to position [502, 0]
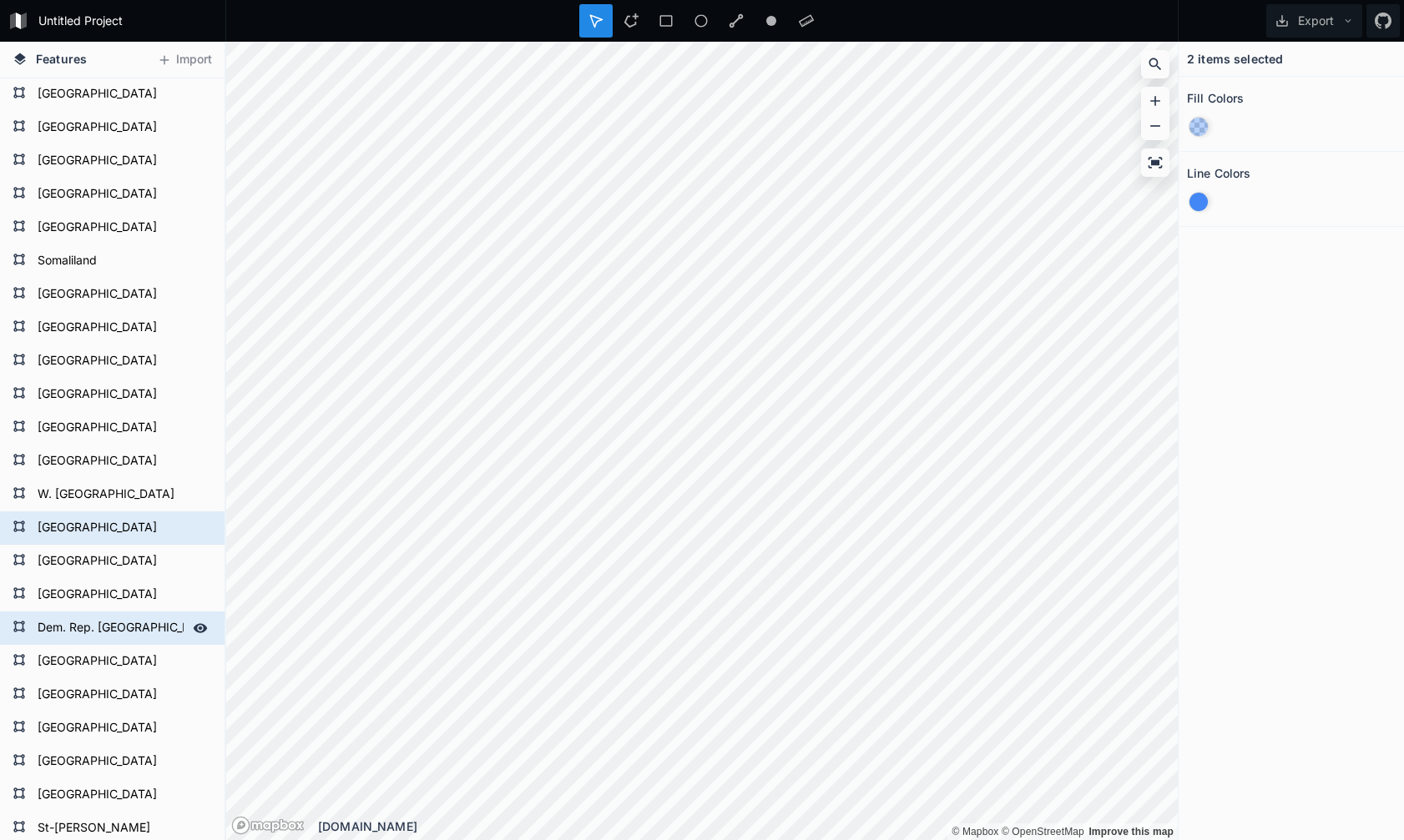
click at [131, 631] on form "Dem. Rep. [GEOGRAPHIC_DATA]" at bounding box center [110, 628] width 156 height 25
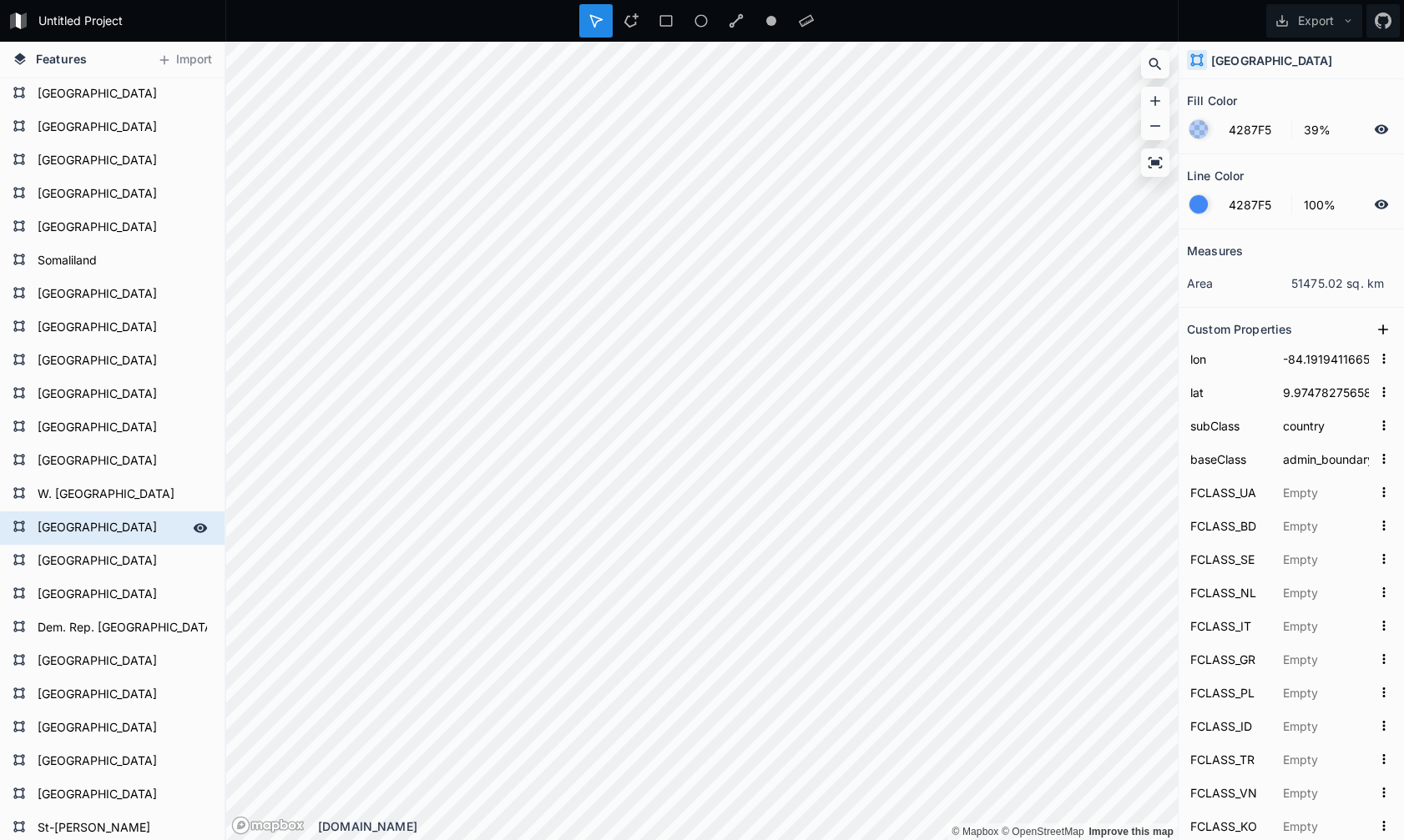
click at [123, 526] on form "[GEOGRAPHIC_DATA]" at bounding box center [110, 528] width 156 height 25
click at [115, 487] on form "W. [GEOGRAPHIC_DATA]" at bounding box center [110, 495] width 156 height 25
type input "-9.77918283925002"
type input "26.368736649750012"
type input "Unrecognized"
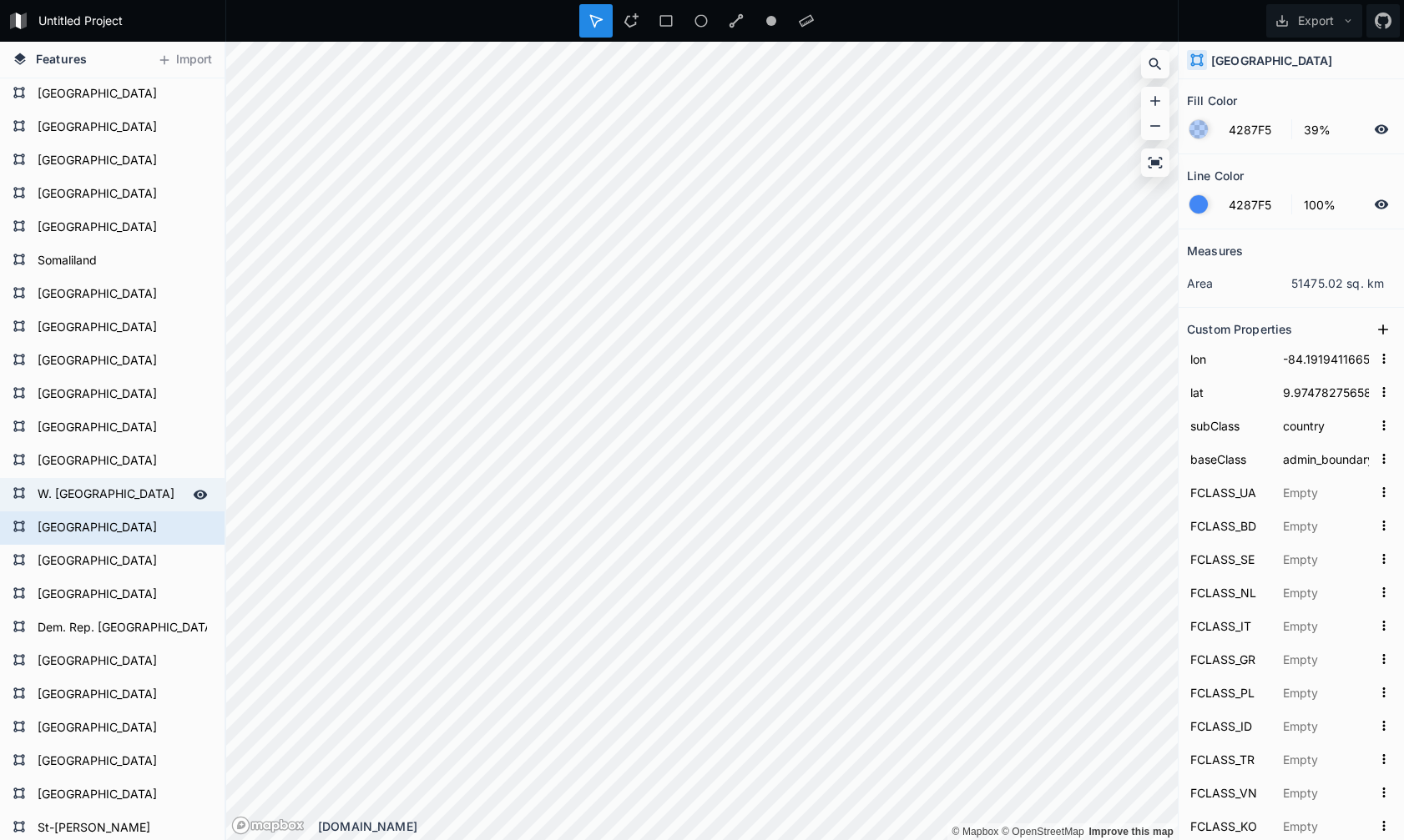
type input "Unrecognized"
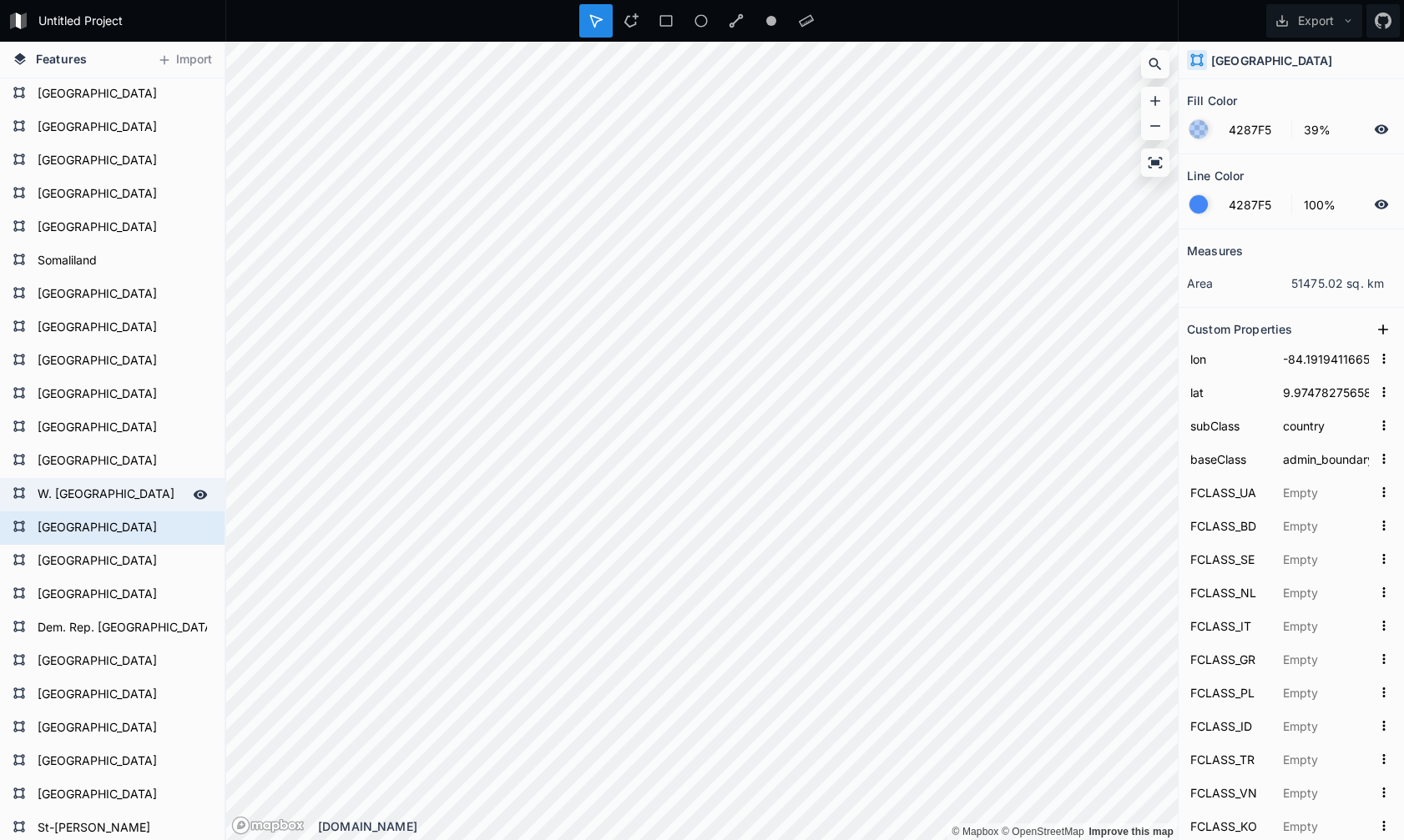
type input "Unrecognized"
type input "Admin-0 dependency"
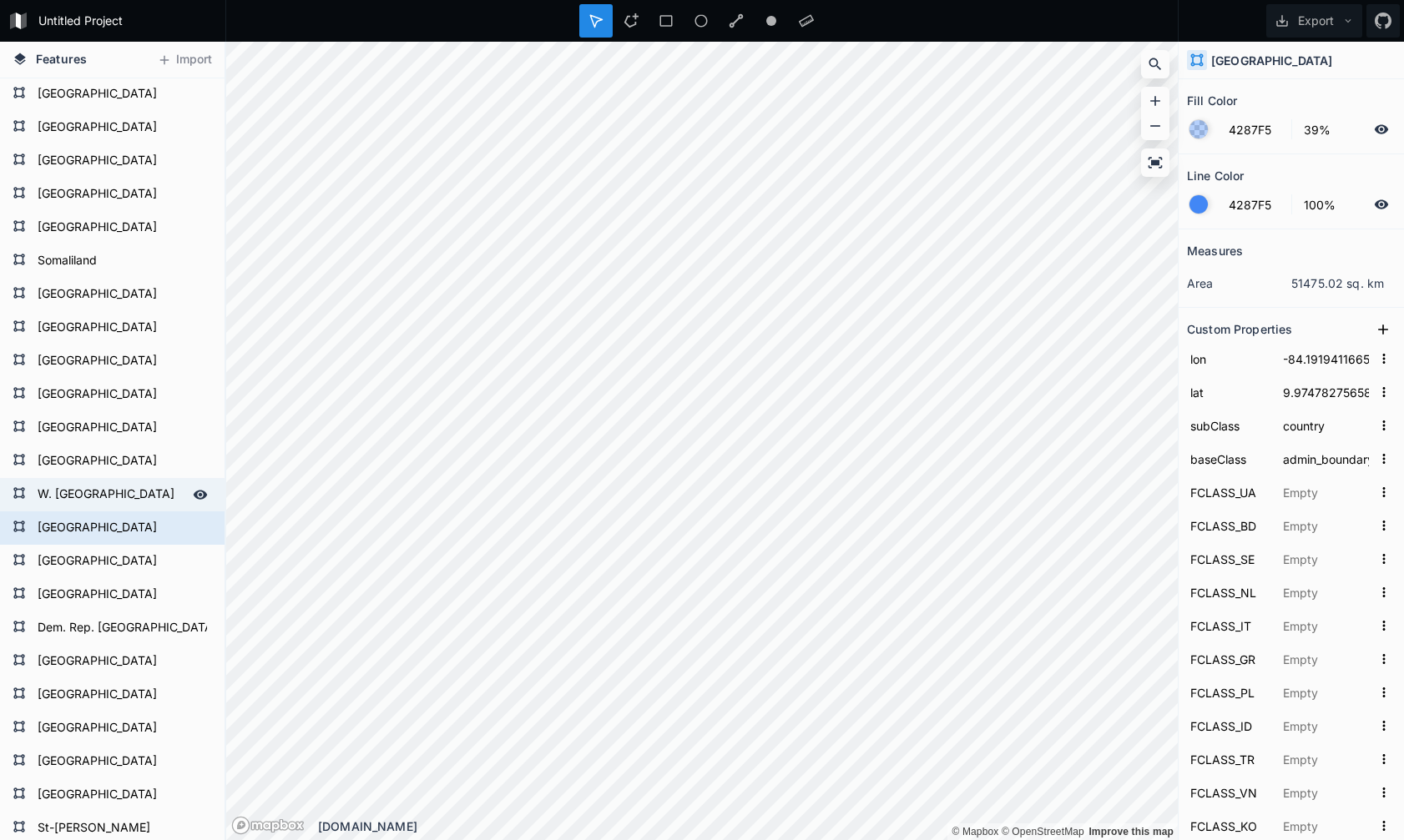
type input "西撒哈拉"
type input "[GEOGRAPHIC_DATA]"
type input "مغربی صحارا"
type input "Західна Сахара"
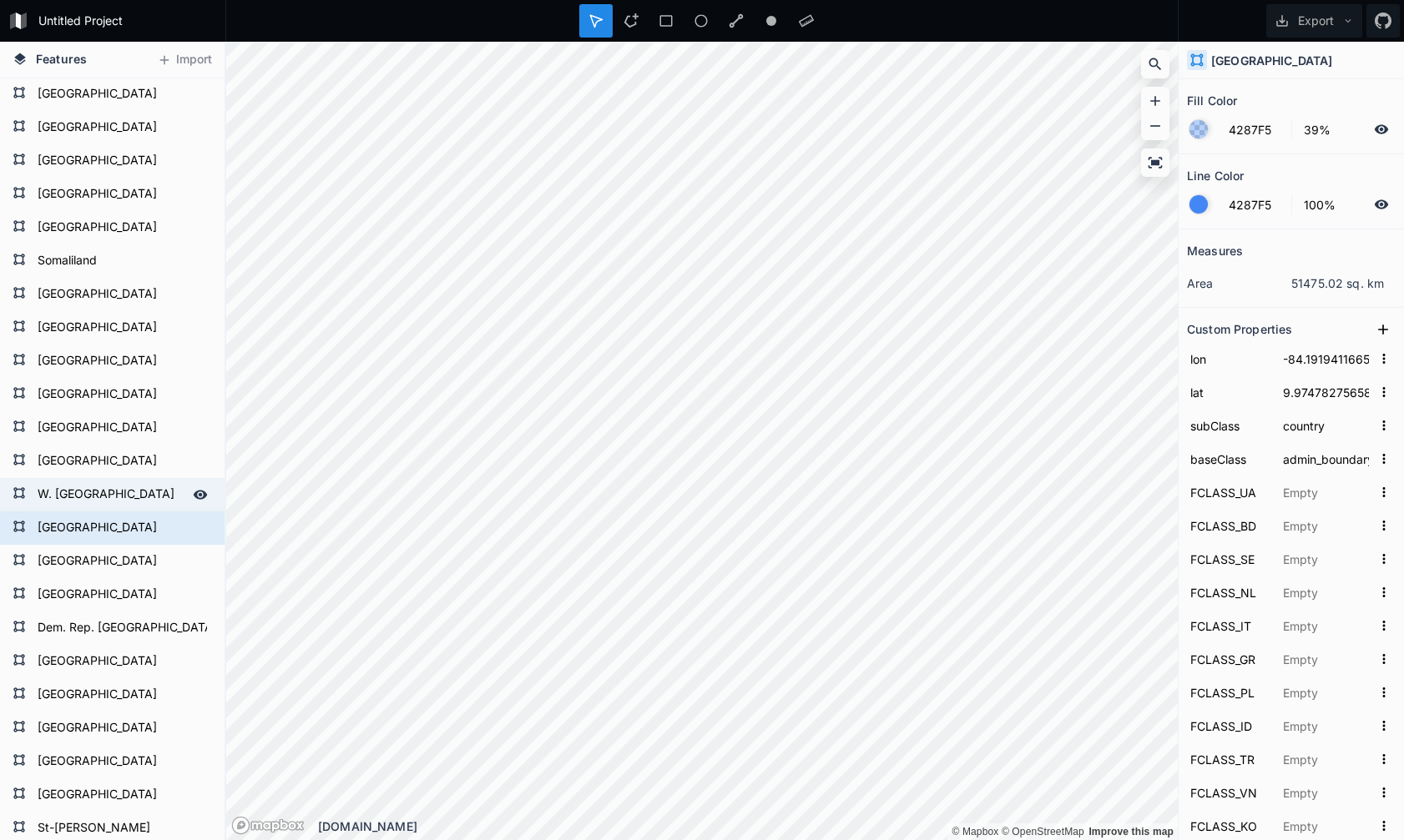
type input "[PERSON_NAME]"
type input "Västsahara"
type input "[GEOGRAPHIC_DATA]"
type input "[PERSON_NAME] Ocidental"
type input "[GEOGRAPHIC_DATA]"
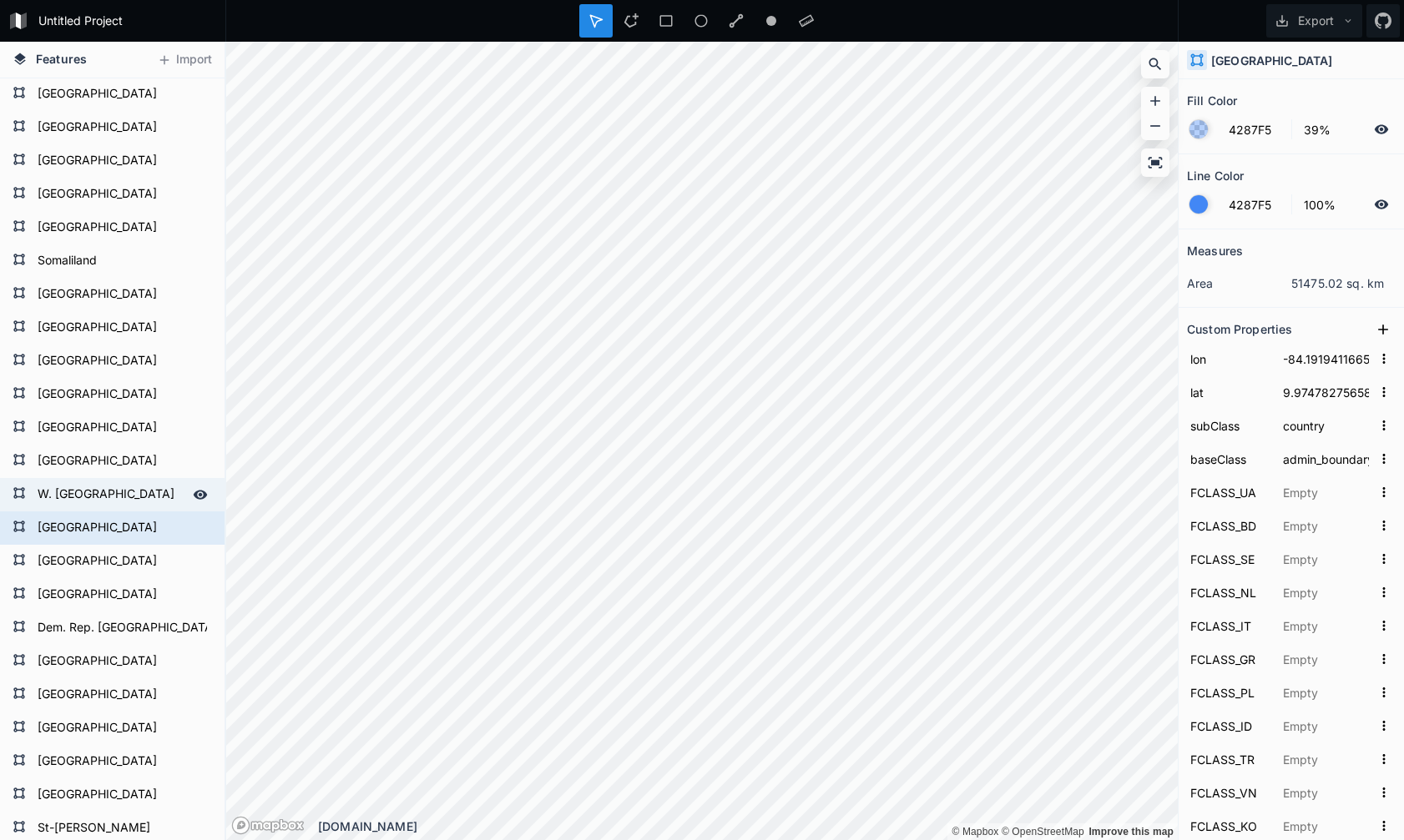
type input "[GEOGRAPHIC_DATA]"
type input "서사하라"
type input "西サハラ"
type input "[GEOGRAPHIC_DATA]"
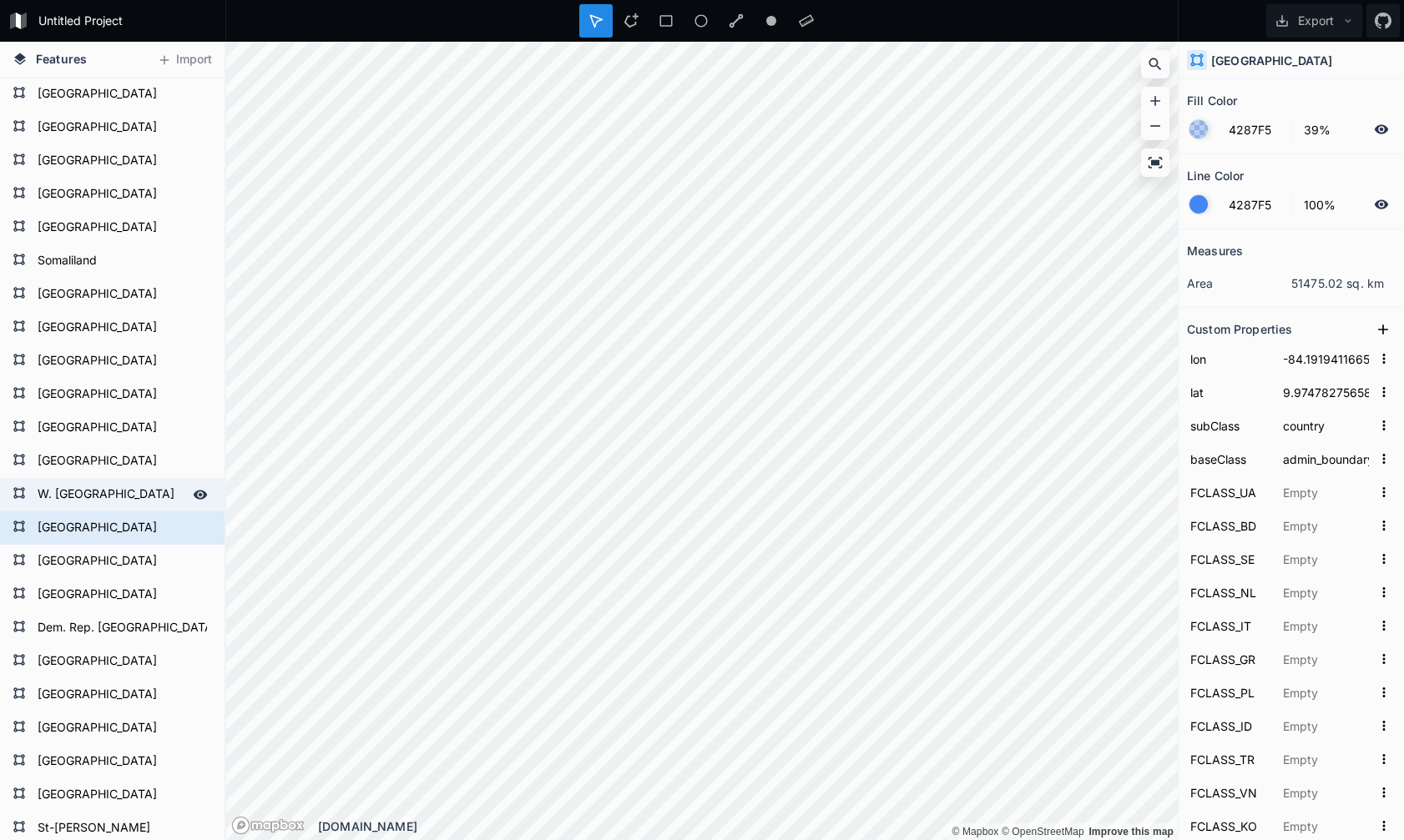
type input "Nyugat-Szahara"
type input "पश्चिमी सहारा"
type input "[GEOGRAPHIC_DATA]"
type input "Δυτική Σαχάρα"
type input "[GEOGRAPHIC_DATA]"
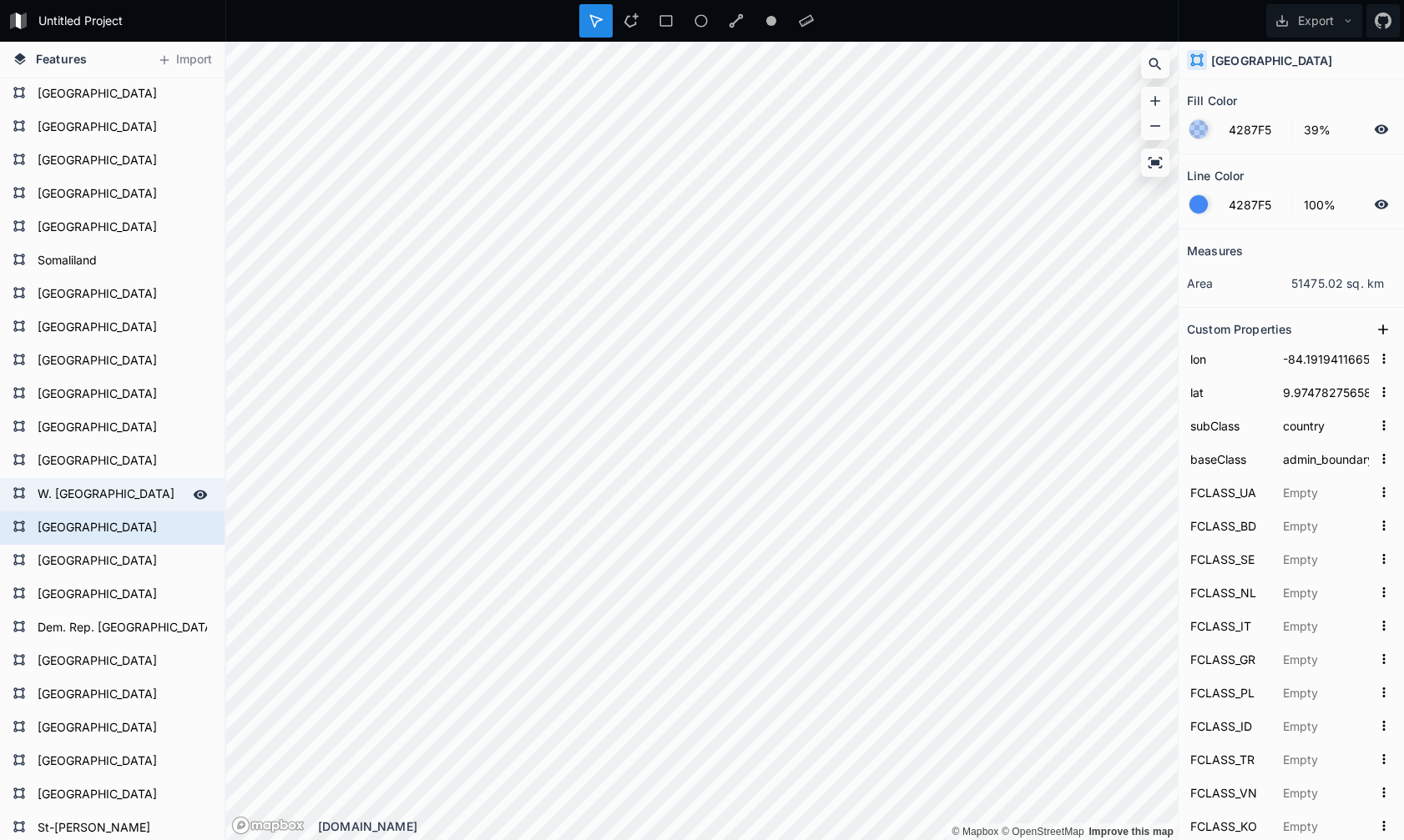
type input "صحرای غربی"
type input "[GEOGRAPHIC_DATA]"
type input "Westsahara"
type input "পশ্চিম সাহারা"
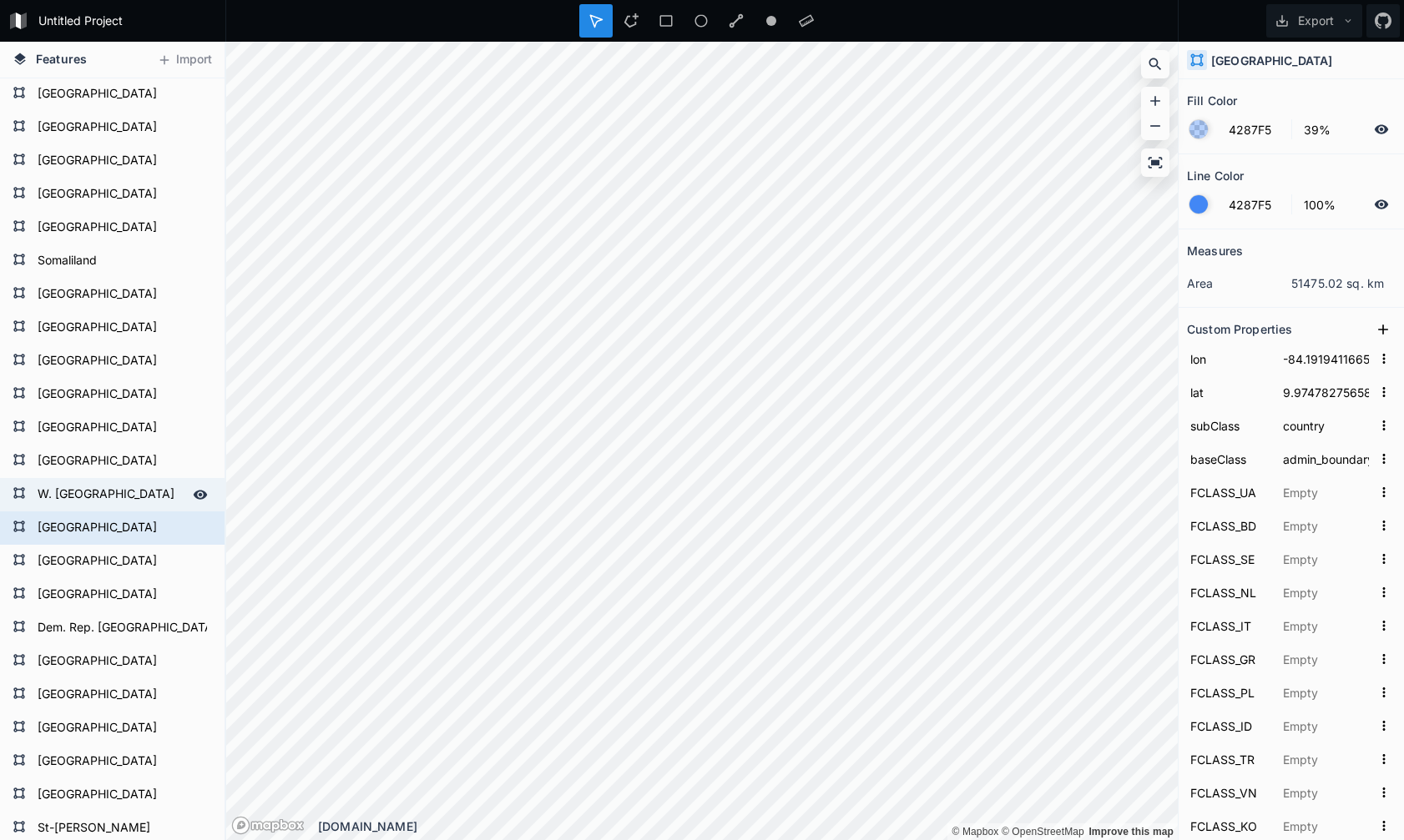
type input "[GEOGRAPHIC_DATA]"
type input "Q6250"
type input "1159321223"
type input "23.967592"
type input "-12.630304"
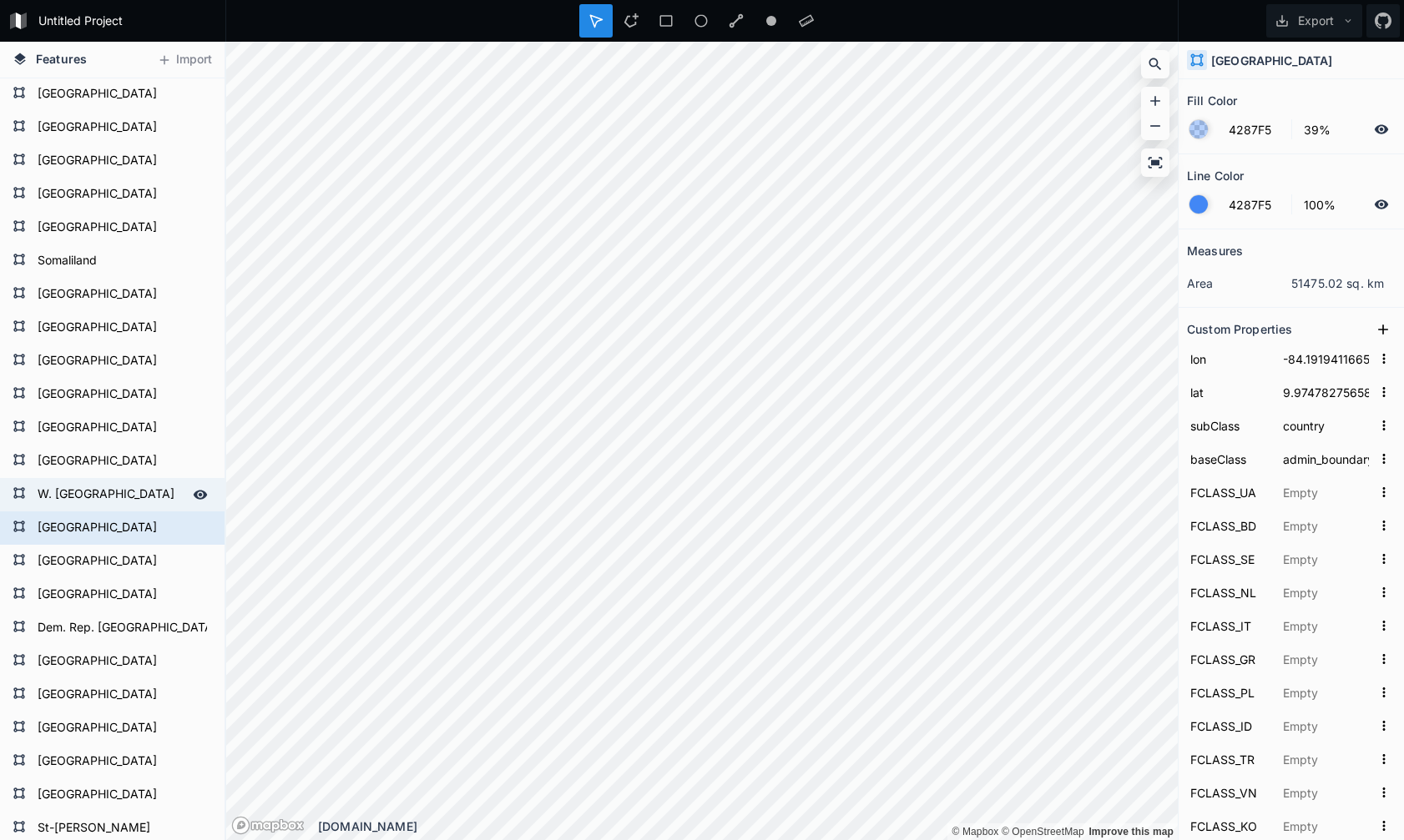
type input "11"
type input "6"
type input "4.7"
type input "7"
type input "14"
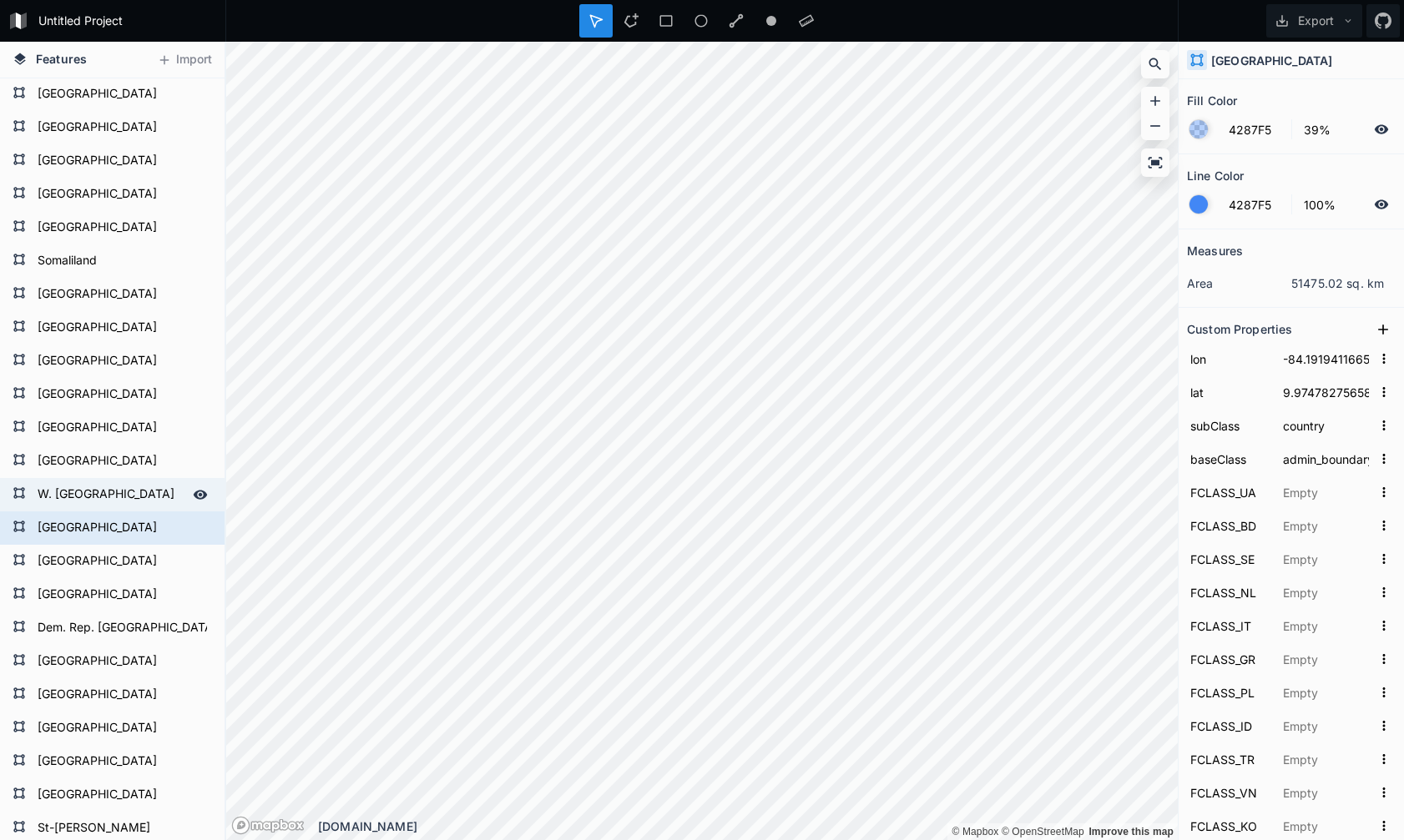
type input "9"
type input "[GEOGRAPHIC_DATA] & [GEOGRAPHIC_DATA]"
type input "[GEOGRAPHIC_DATA]"
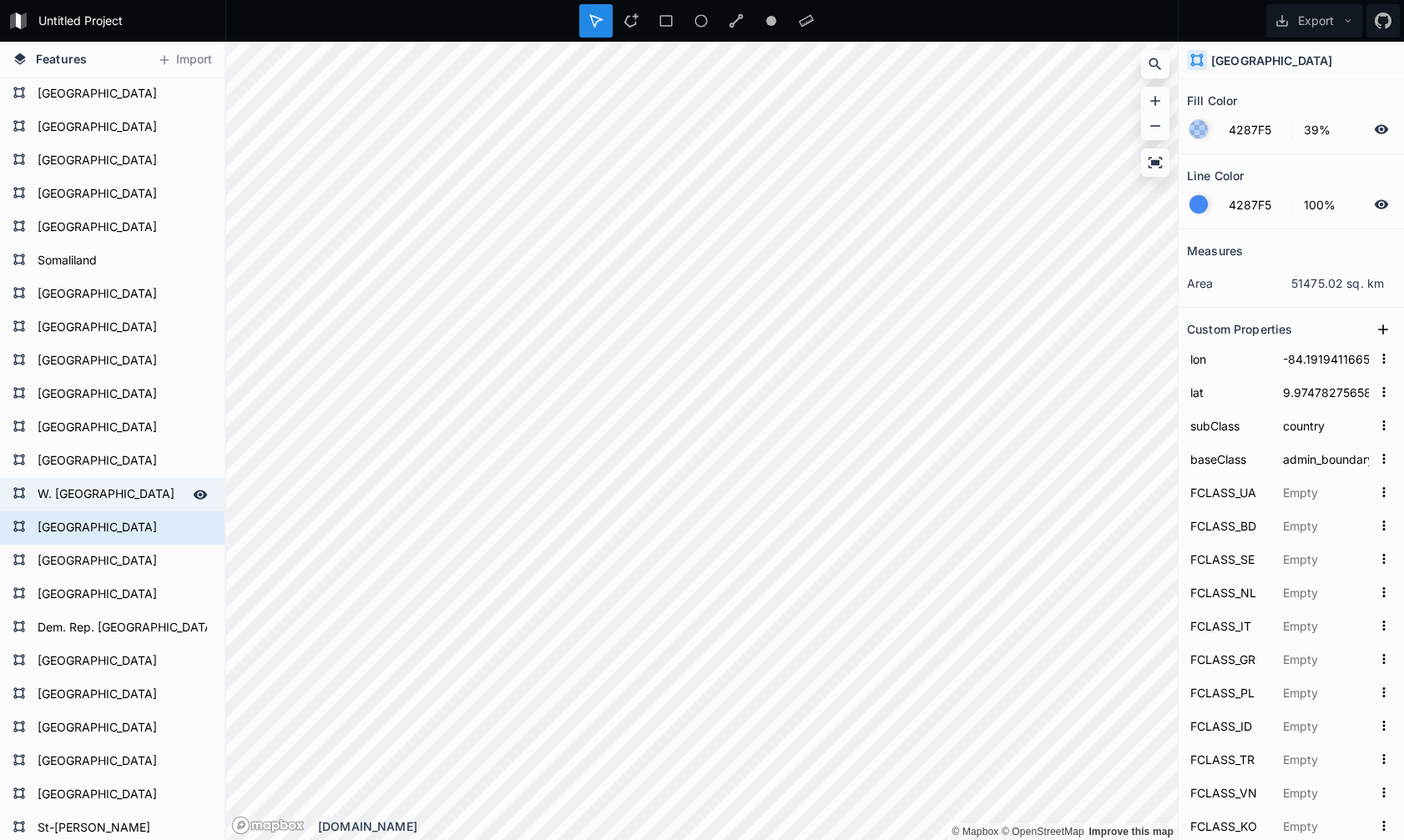
type input "SAH"
type input "MAR"
type input "SAH"
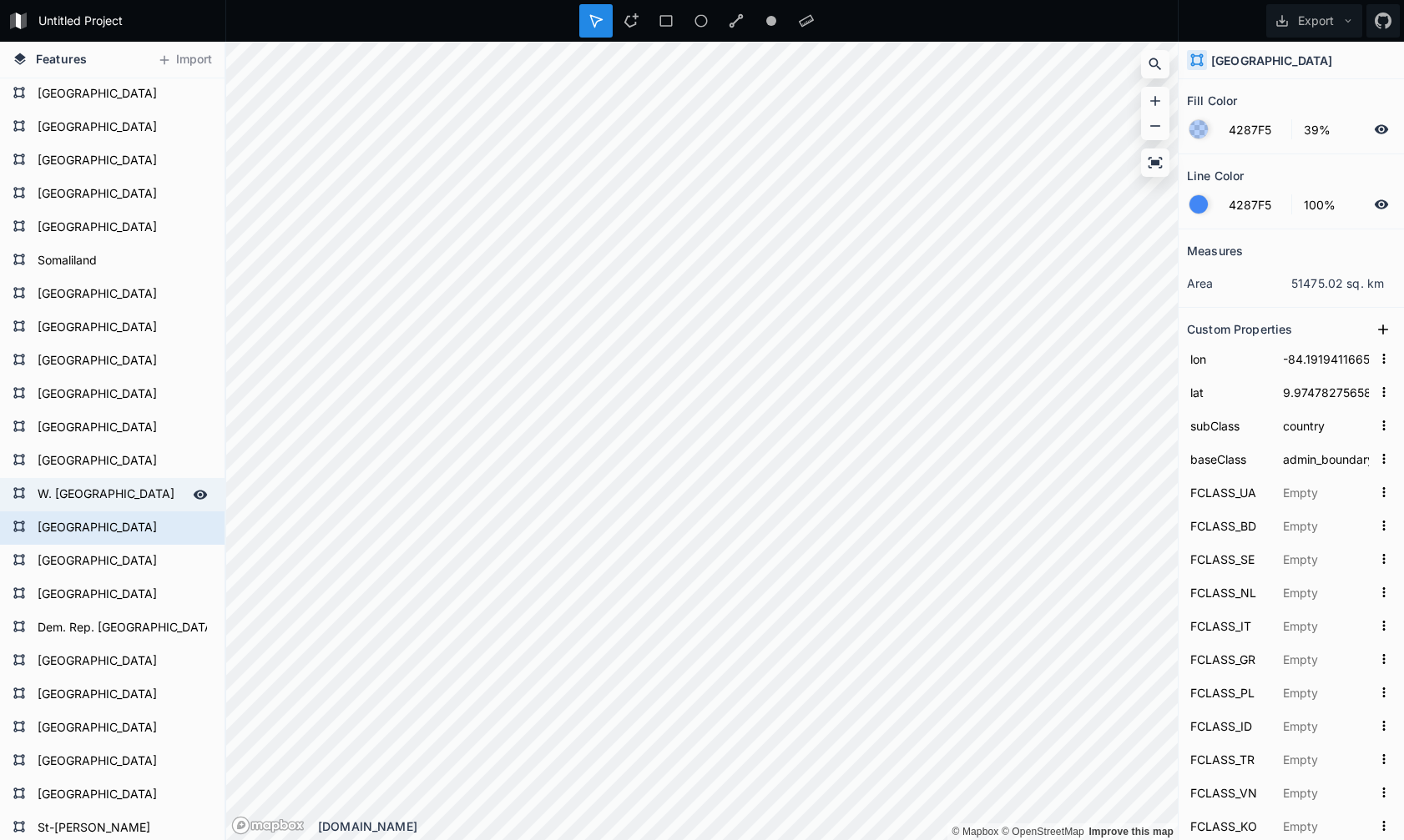
type input "SAH"
type input "MAR"
type input "SAH"
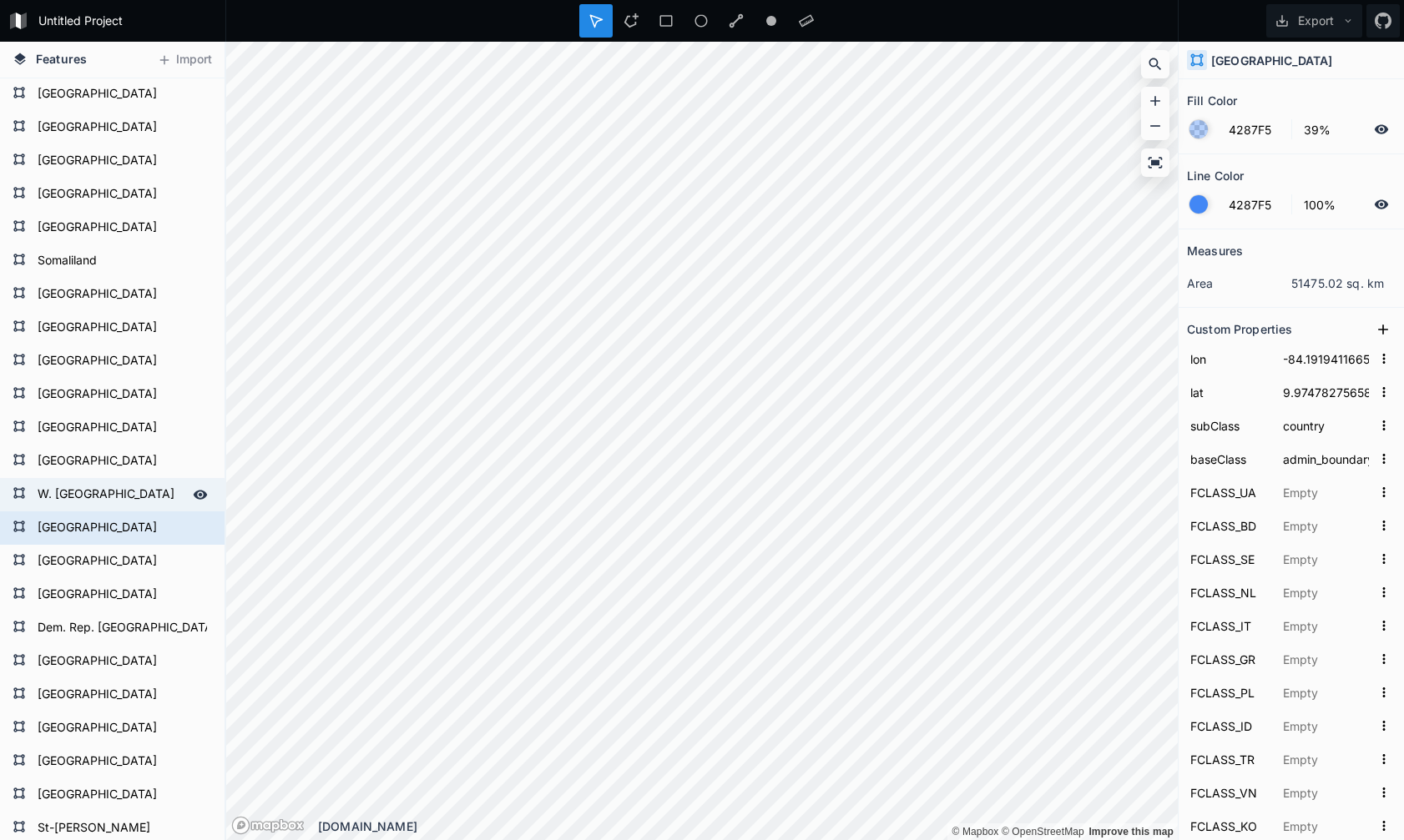
type input "SAH"
type input "MAR"
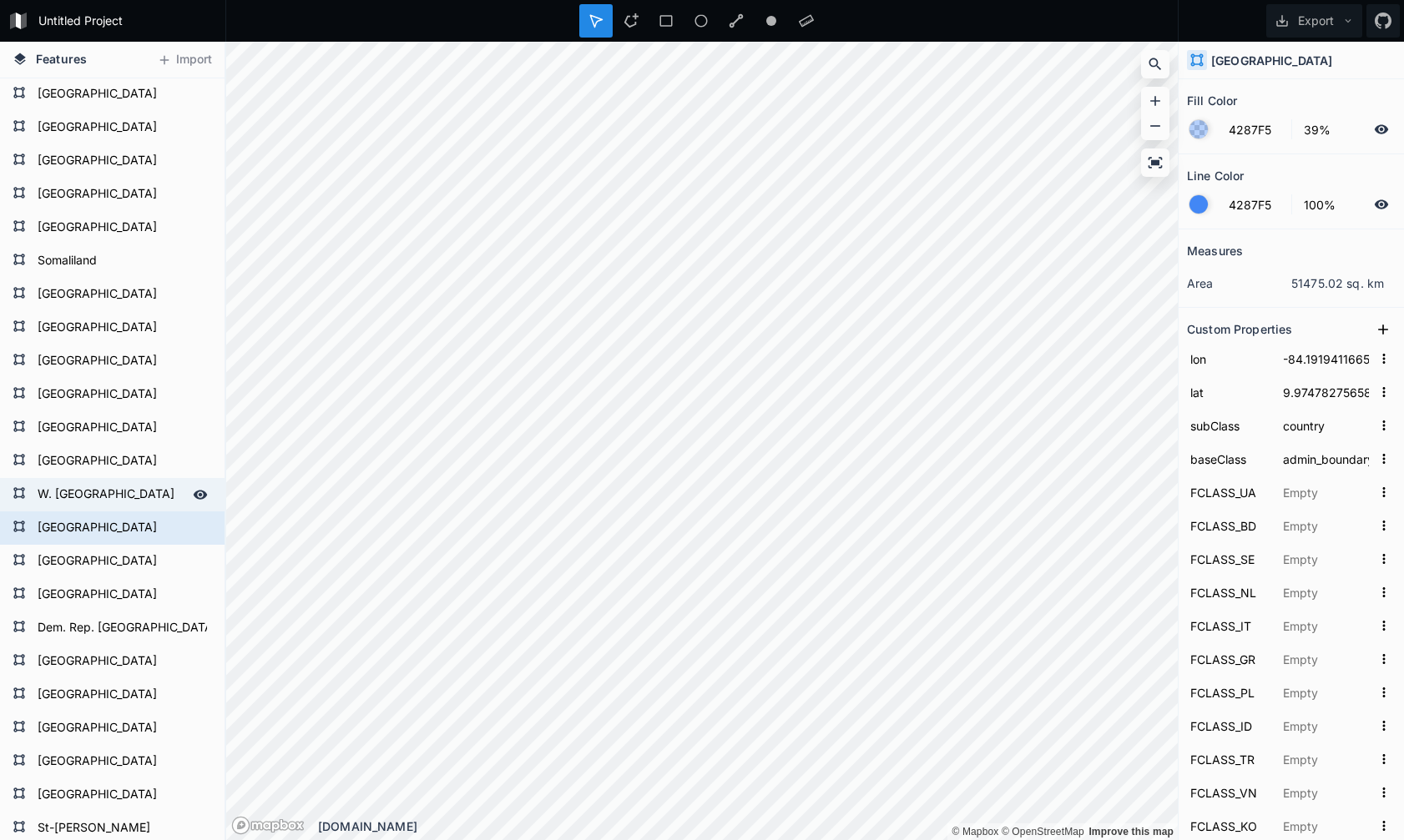
type input "SAH"
type input "MAR"
type input "SAH"
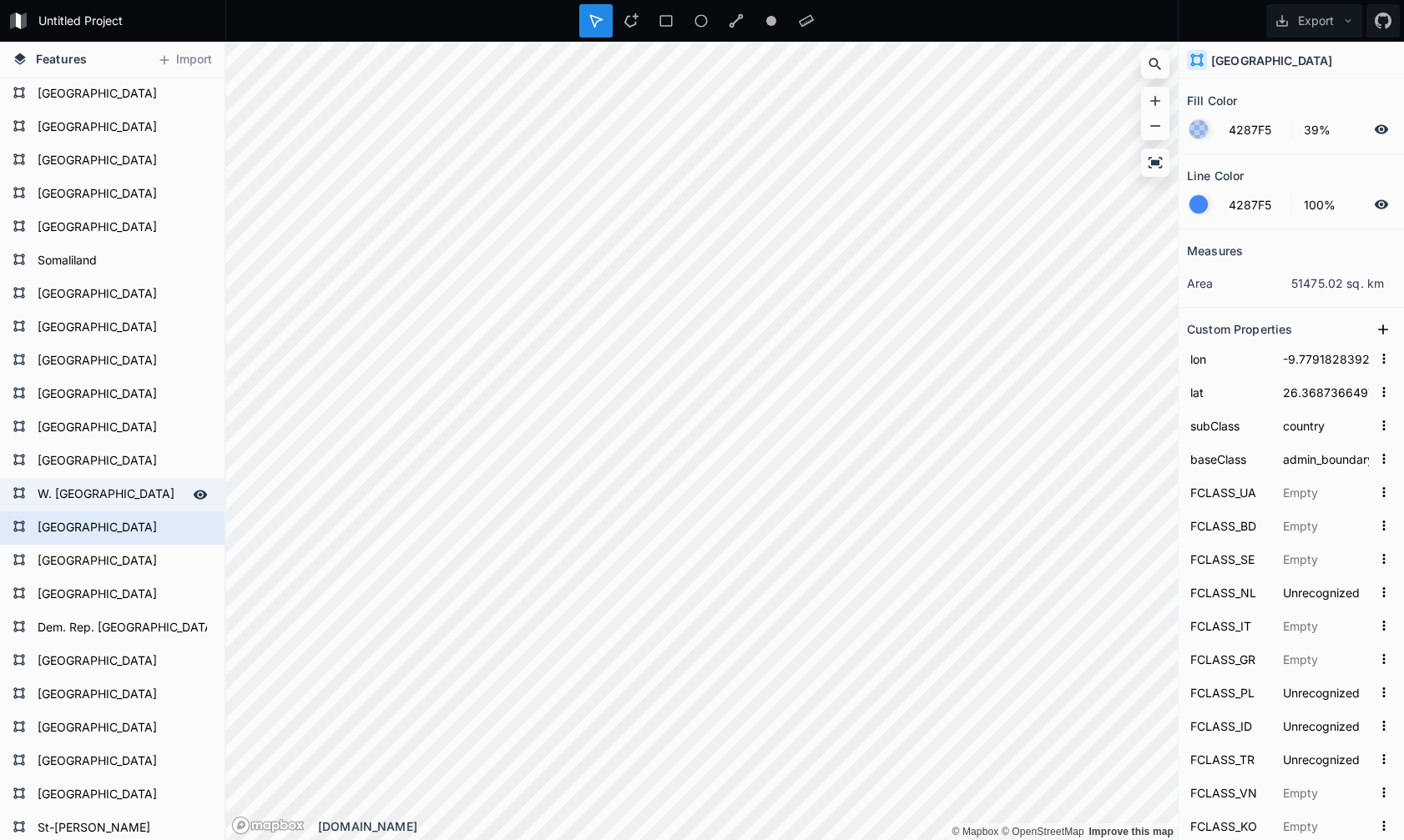
type input "SAH"
type input "MAR"
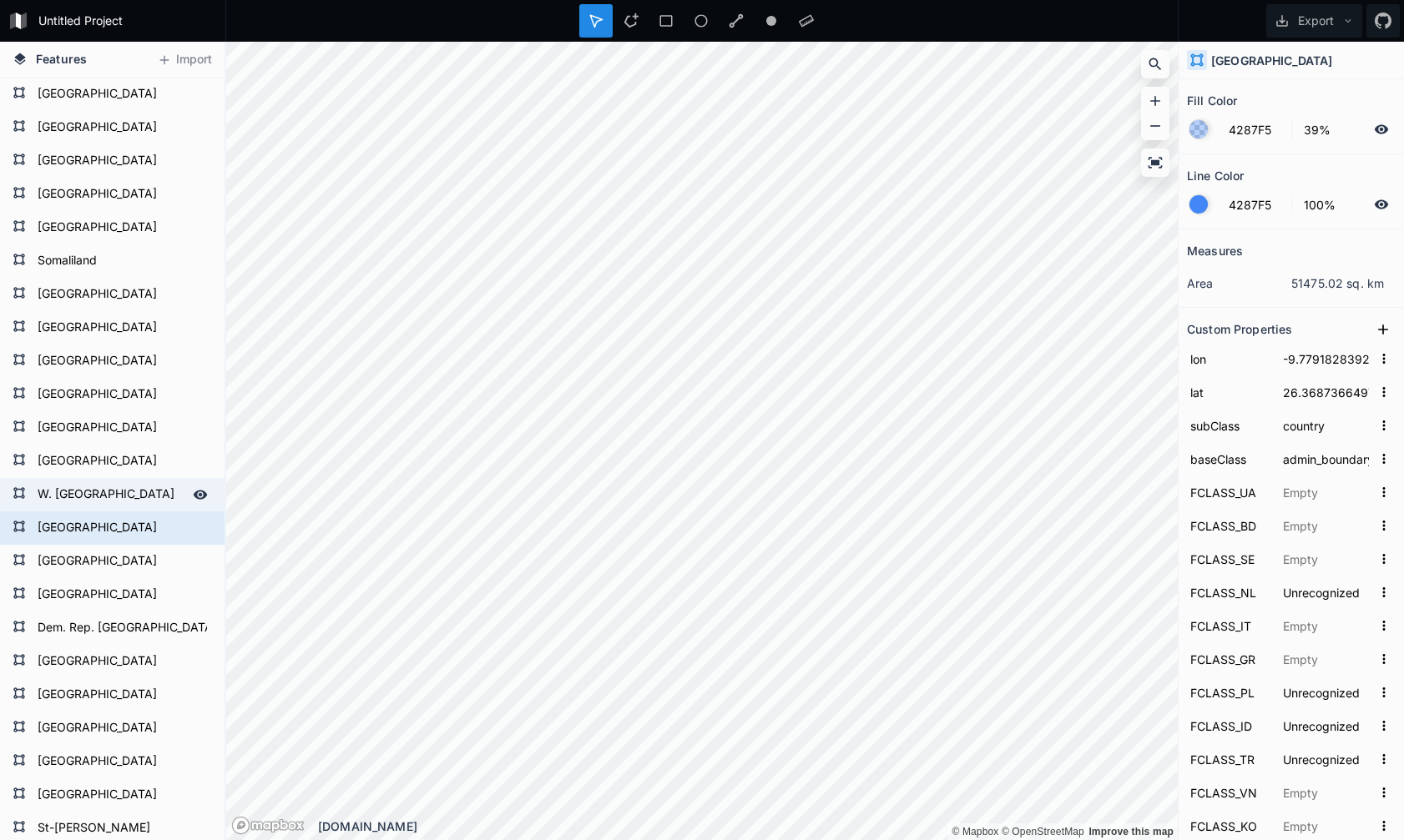
type input "SAH"
type input "MAR"
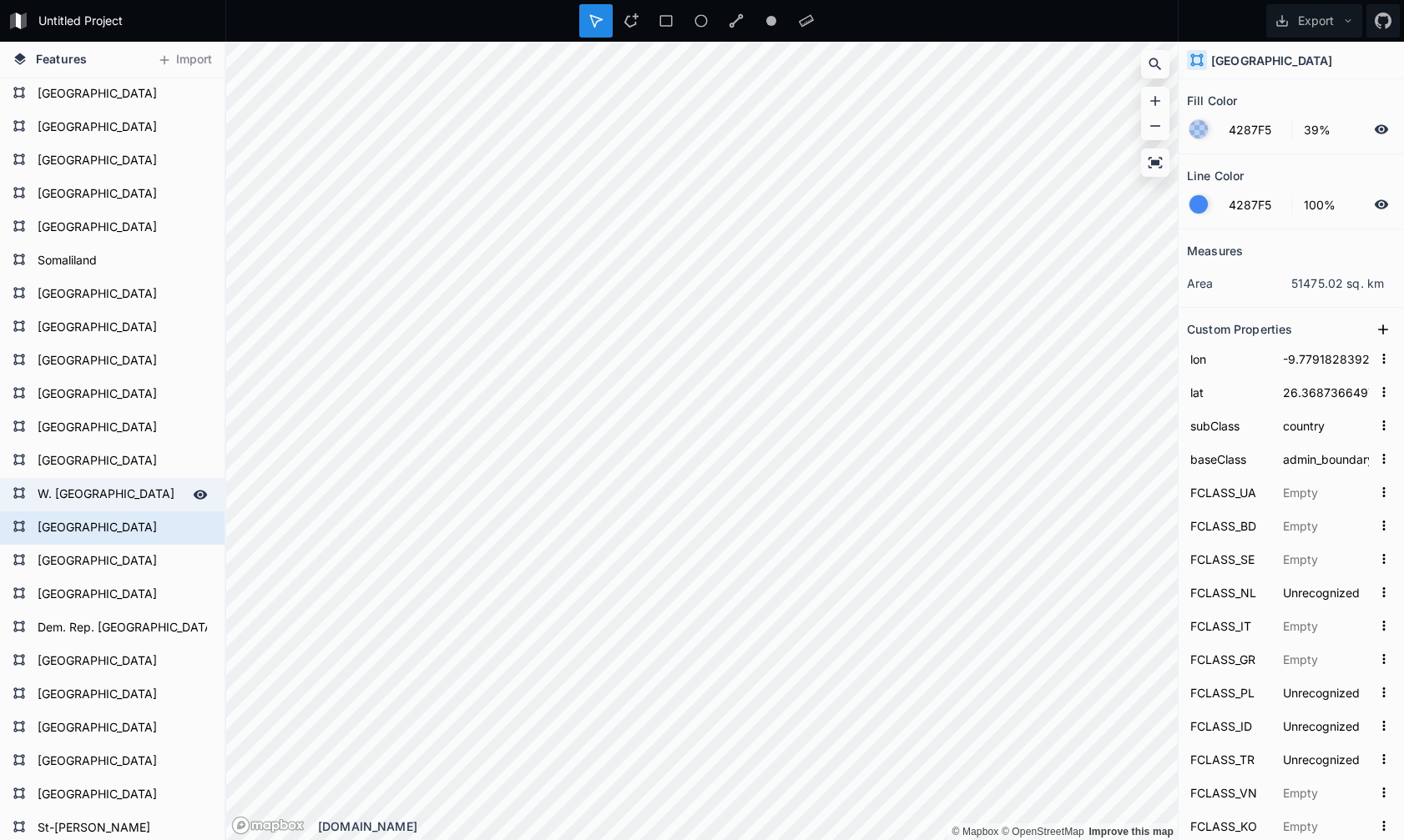
type input "SAH"
type input "B28"
type input "23424990"
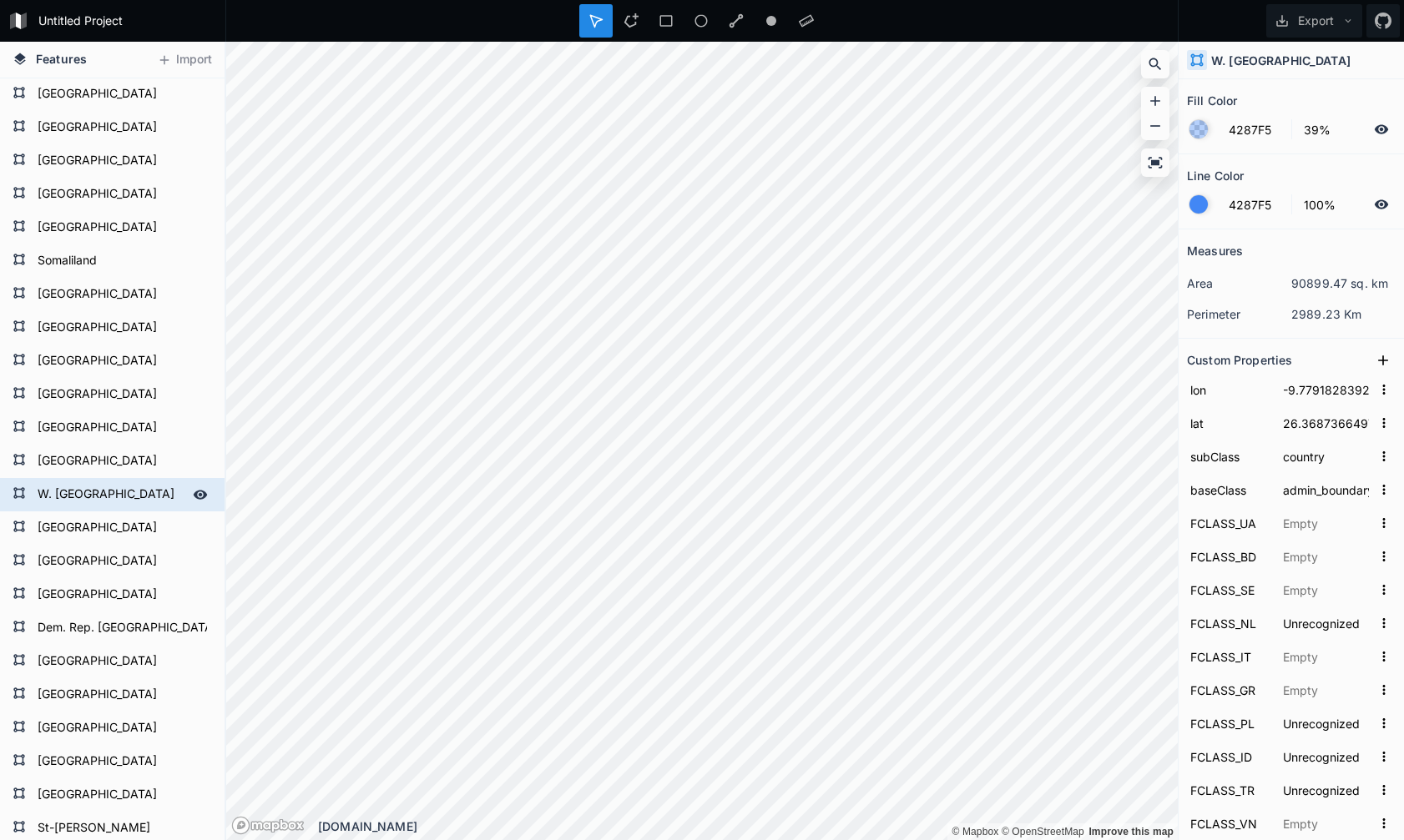
click at [131, 496] on form "W. [GEOGRAPHIC_DATA]" at bounding box center [110, 495] width 156 height 25
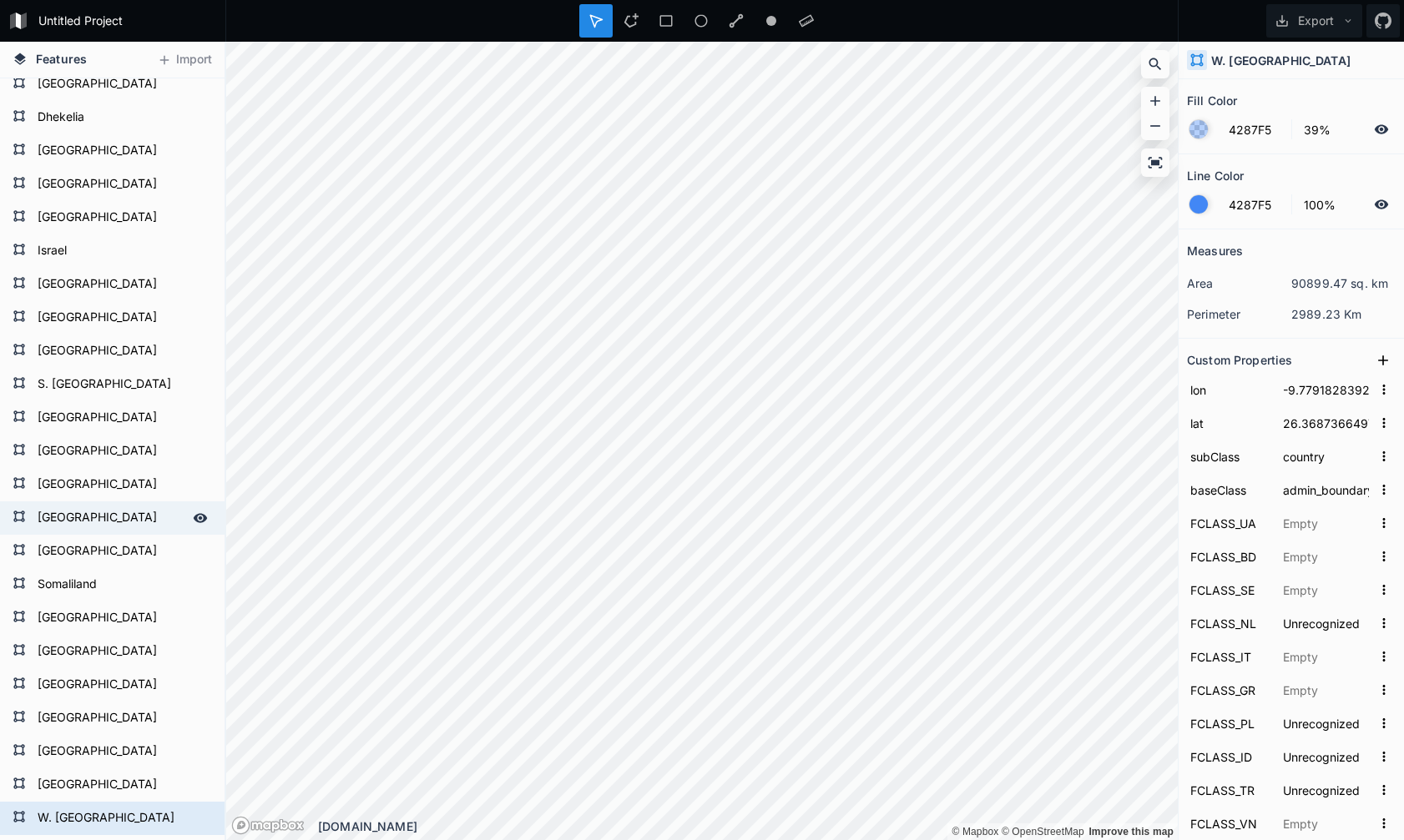
scroll to position [0, 0]
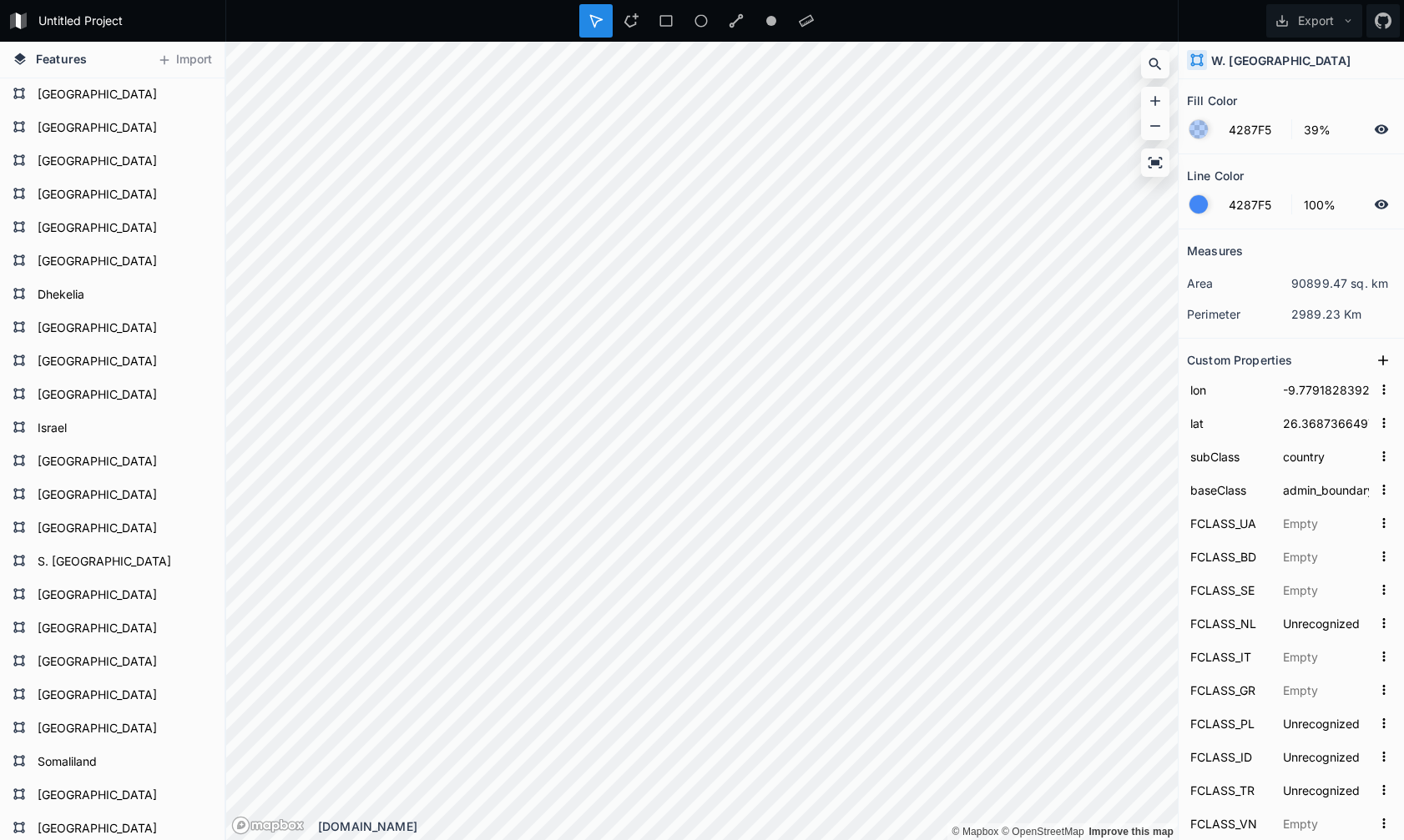
click at [53, 58] on span "Features" at bounding box center [61, 59] width 51 height 18
click at [31, 59] on h4 "Features" at bounding box center [50, 60] width 91 height 36
click at [23, 59] on icon at bounding box center [20, 59] width 15 height 15
